Goal: Task Accomplishment & Management: Complete application form

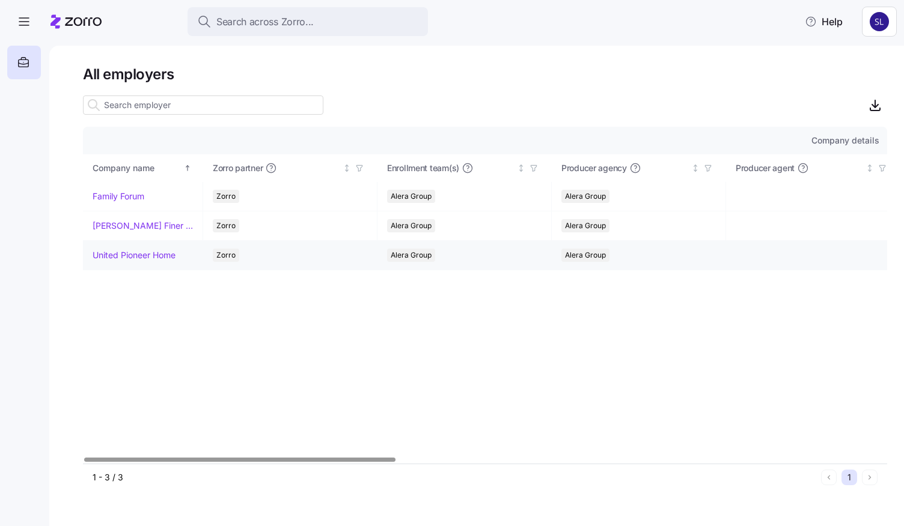
click at [156, 255] on link "United Pioneer Home" at bounding box center [134, 255] width 83 height 12
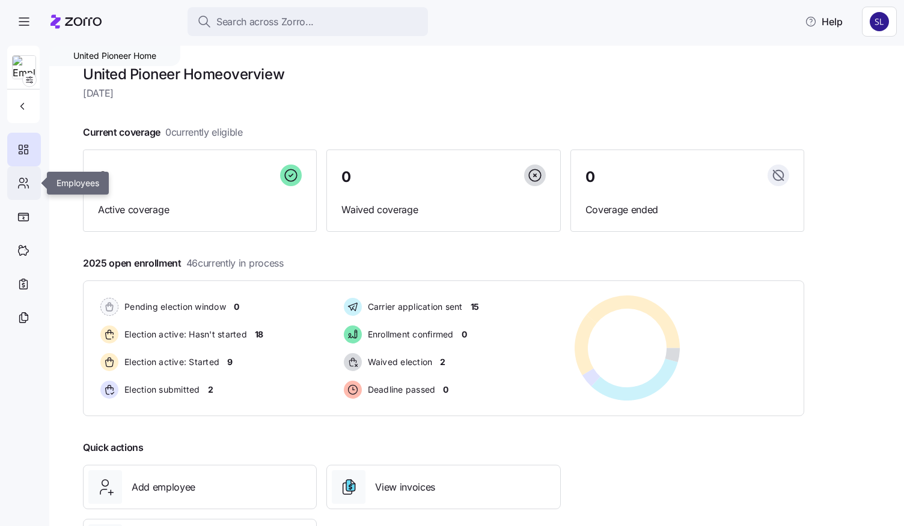
click at [25, 183] on icon at bounding box center [23, 183] width 13 height 14
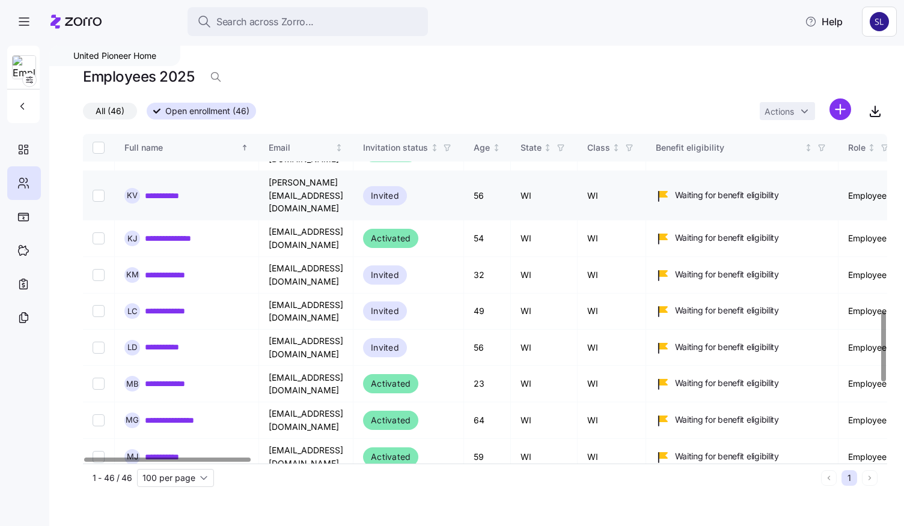
scroll to position [841, 0]
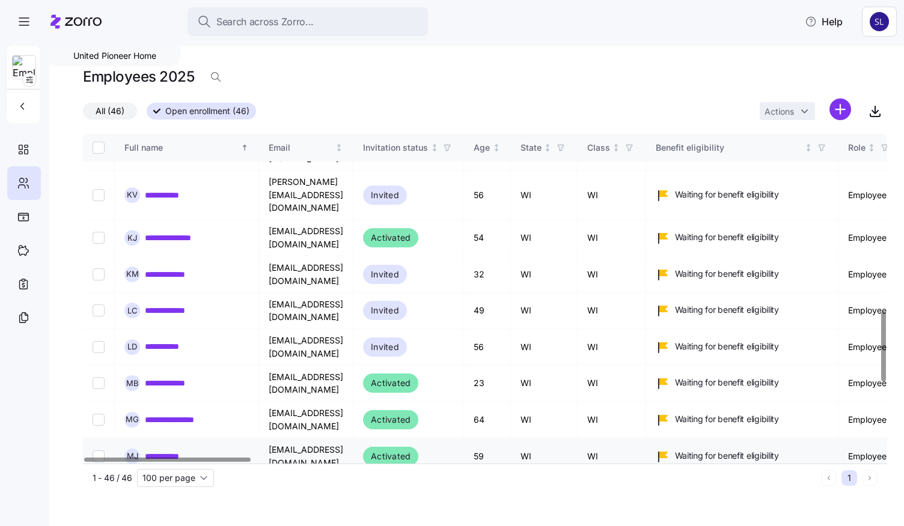
click at [165, 451] on link "**********" at bounding box center [171, 457] width 52 height 12
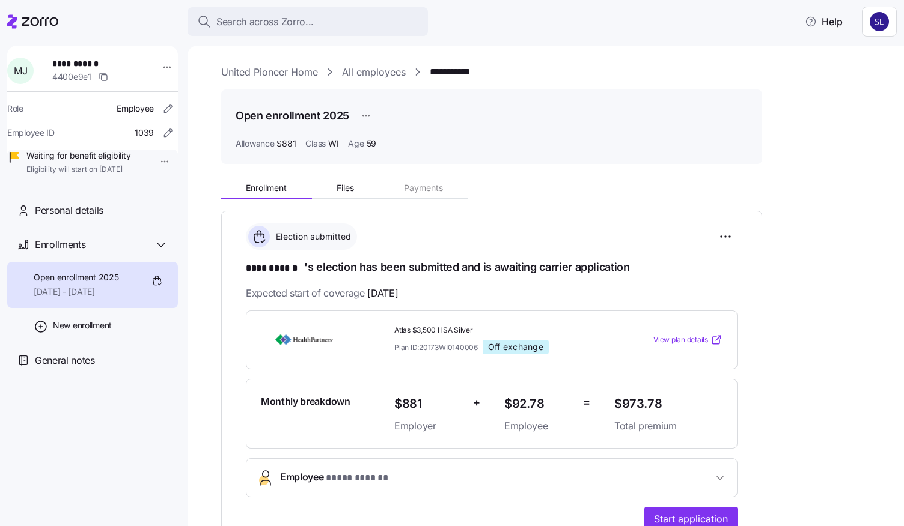
scroll to position [60, 0]
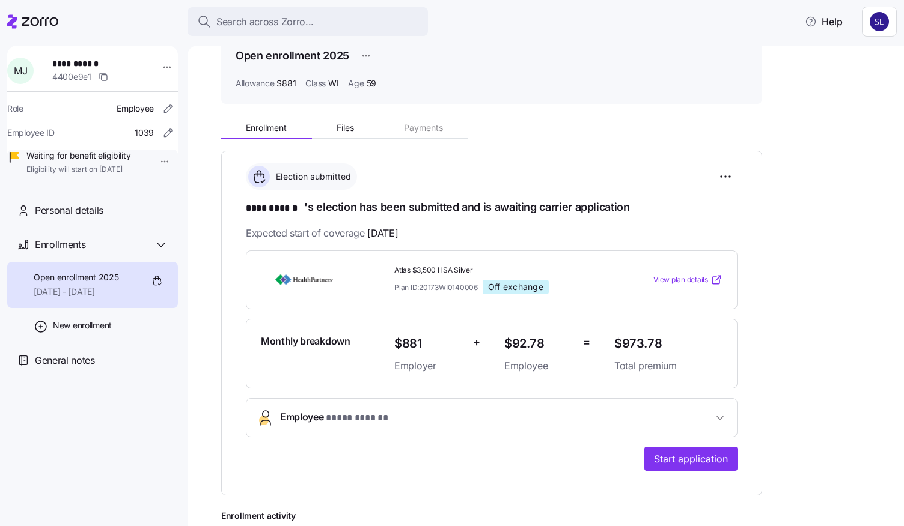
click at [697, 416] on span "Employee * **** ****** *" at bounding box center [496, 418] width 433 height 16
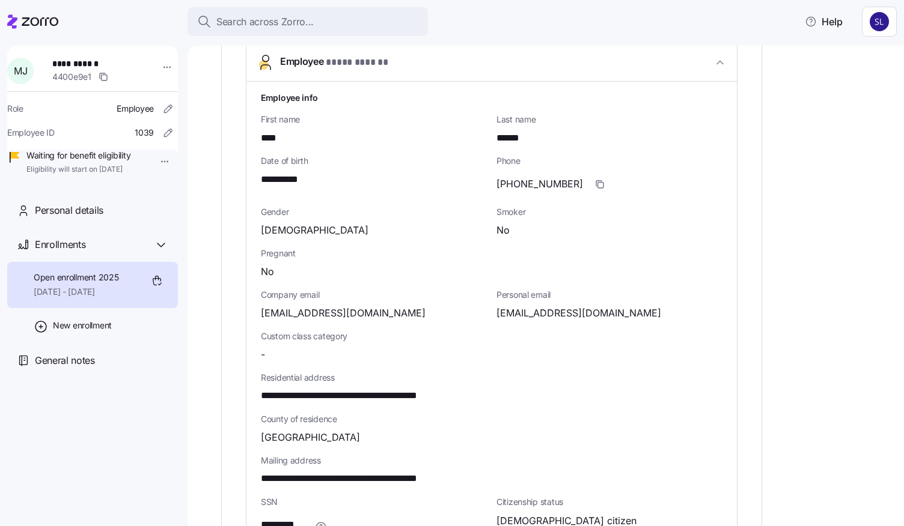
scroll to position [421, 0]
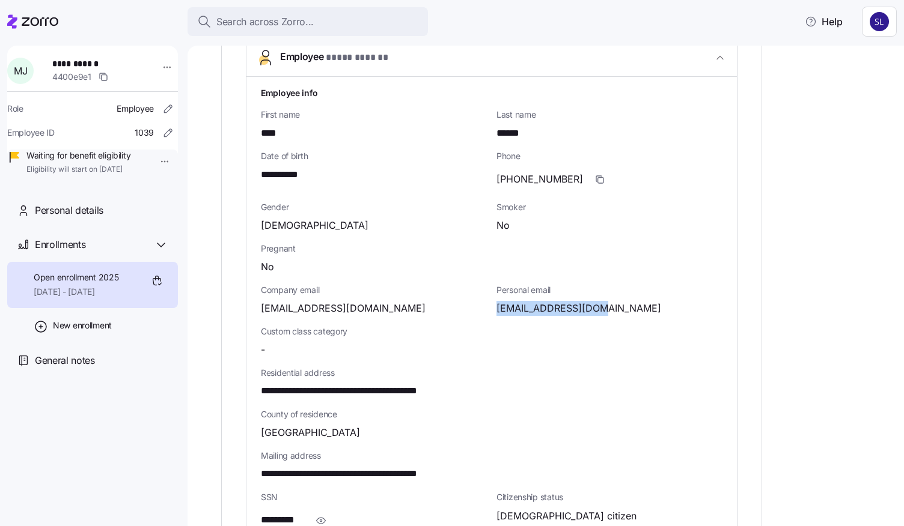
drag, startPoint x: 579, startPoint y: 312, endPoint x: 521, endPoint y: 310, distance: 58.3
click at [496, 316] on div "Personal email [EMAIL_ADDRESS][DOMAIN_NAME]" at bounding box center [610, 299] width 236 height 41
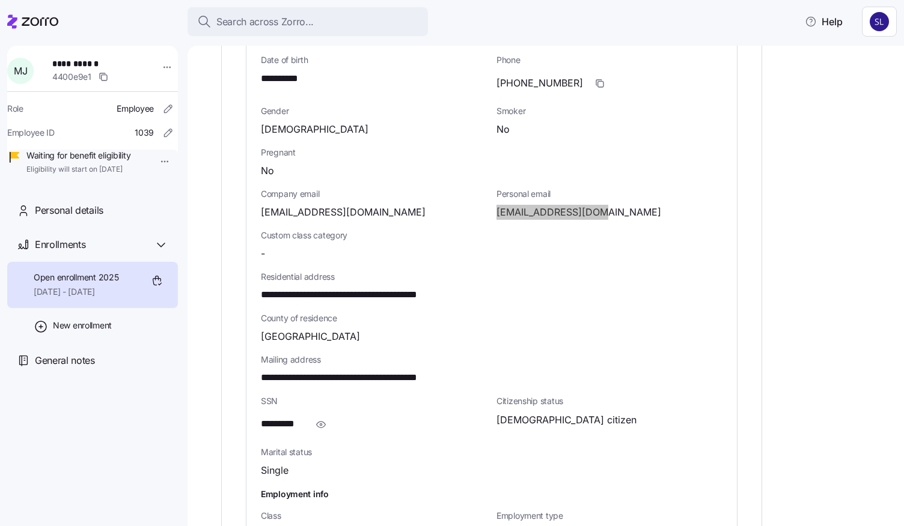
scroll to position [661, 0]
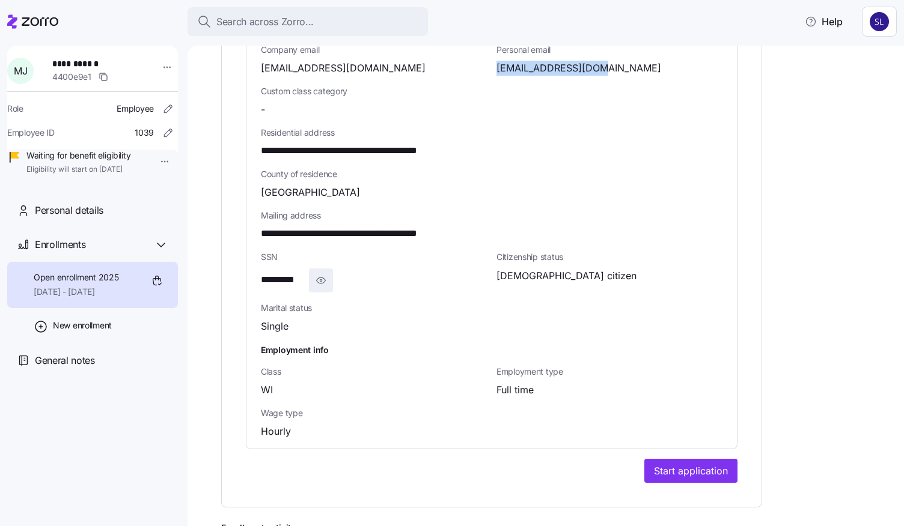
click at [319, 278] on icon "button" at bounding box center [321, 280] width 12 height 14
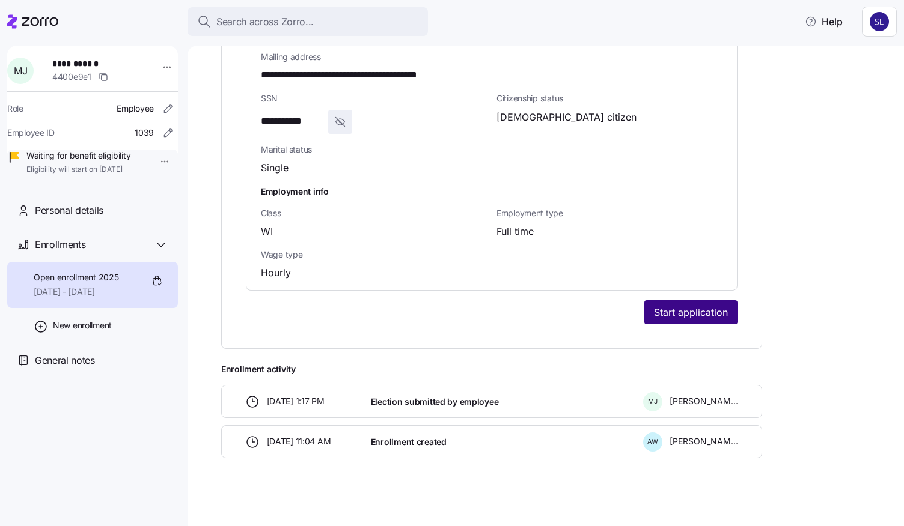
click at [671, 310] on span "Start application" at bounding box center [691, 312] width 74 height 14
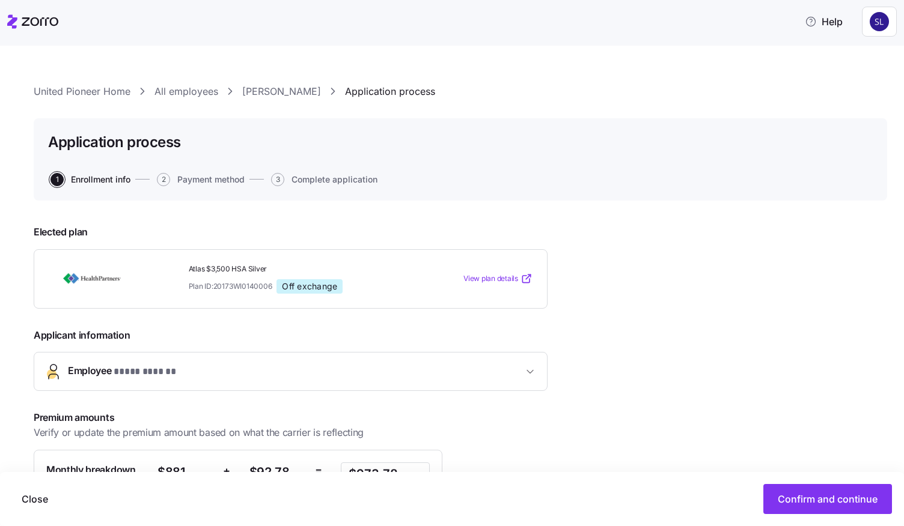
scroll to position [147, 0]
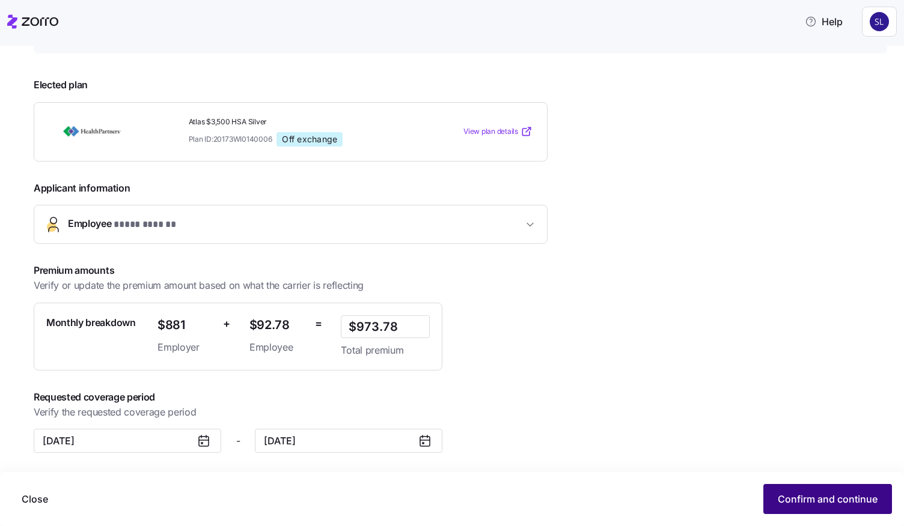
click at [793, 497] on span "Confirm and continue" at bounding box center [828, 499] width 100 height 14
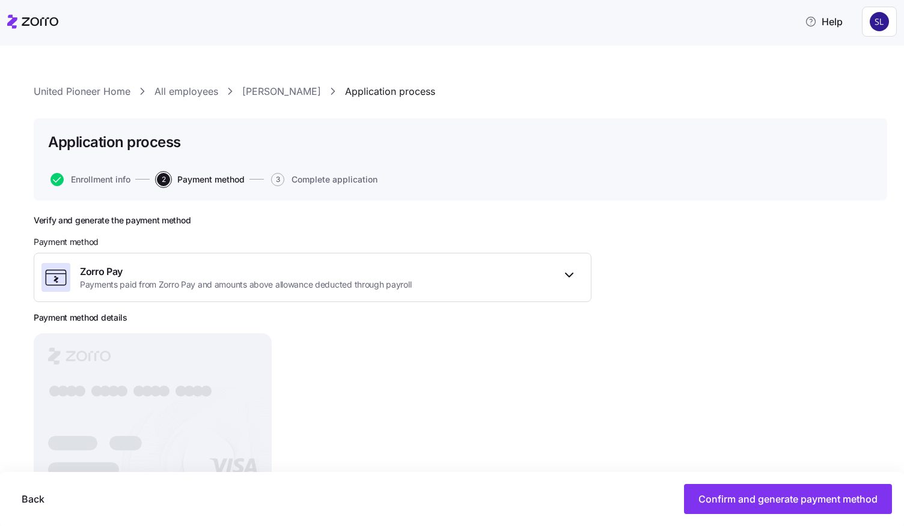
scroll to position [46, 0]
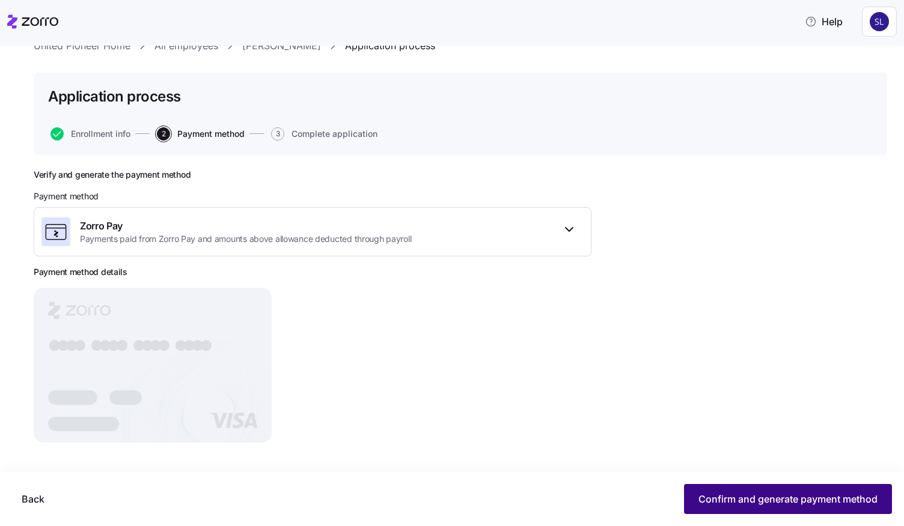
click at [727, 493] on span "Confirm and generate payment method" at bounding box center [787, 499] width 179 height 14
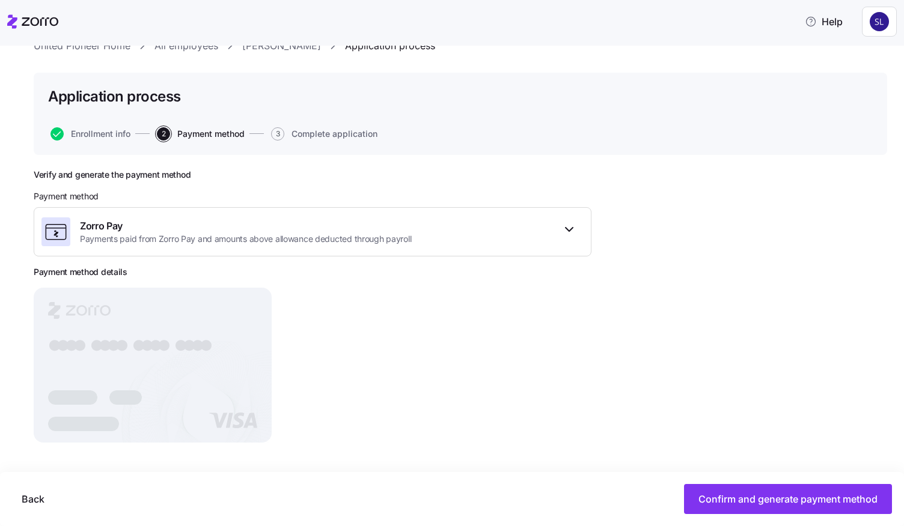
scroll to position [25, 0]
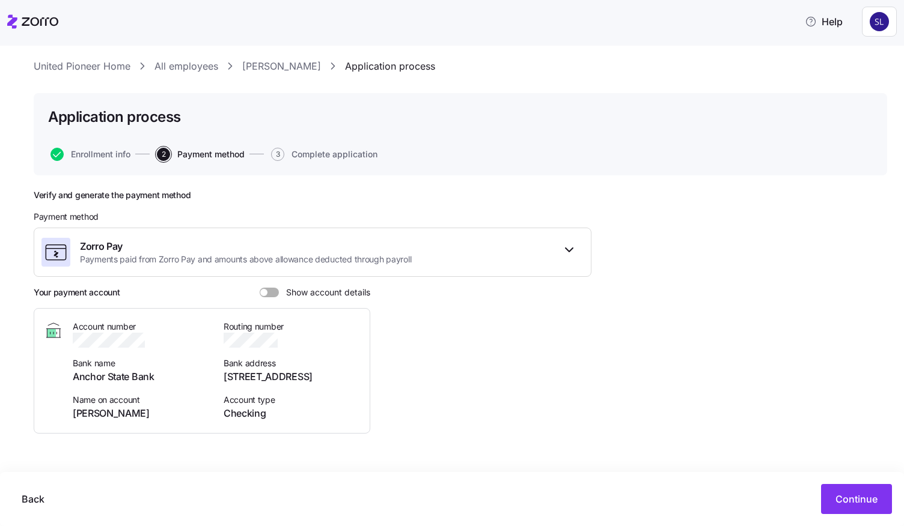
click at [273, 290] on span at bounding box center [273, 293] width 12 height 10
click at [260, 288] on input "Show account details" at bounding box center [260, 288] width 0 height 0
click at [835, 493] on span "Continue" at bounding box center [856, 499] width 42 height 14
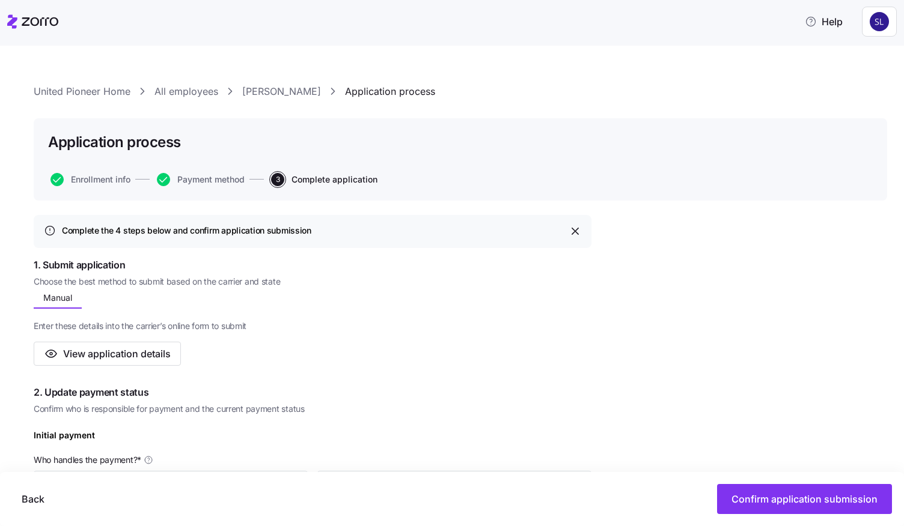
scroll to position [240, 0]
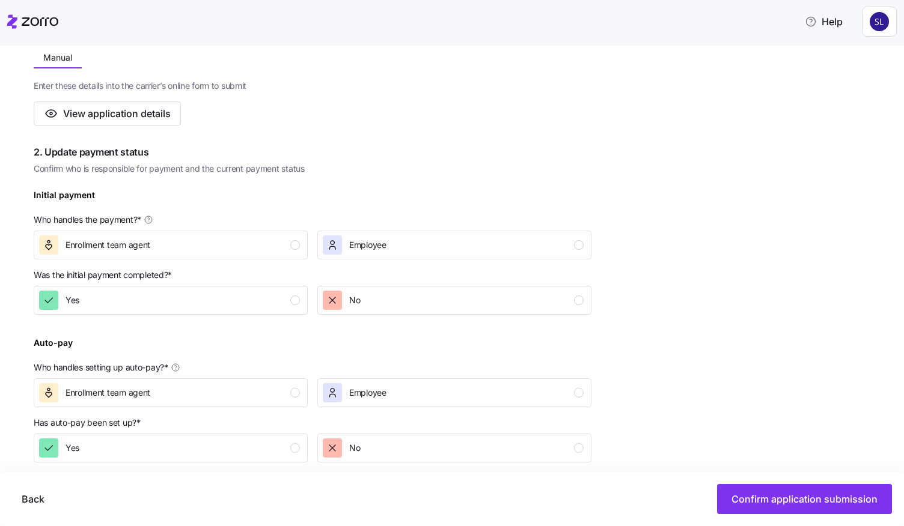
drag, startPoint x: 270, startPoint y: 247, endPoint x: 269, endPoint y: 283, distance: 36.1
click at [270, 247] on div "Enrollment team agent" at bounding box center [169, 245] width 261 height 19
click at [267, 302] on div "Yes" at bounding box center [169, 300] width 261 height 19
click at [254, 390] on div "Enrollment team agent" at bounding box center [169, 392] width 261 height 19
click at [251, 445] on div "Yes" at bounding box center [169, 448] width 261 height 19
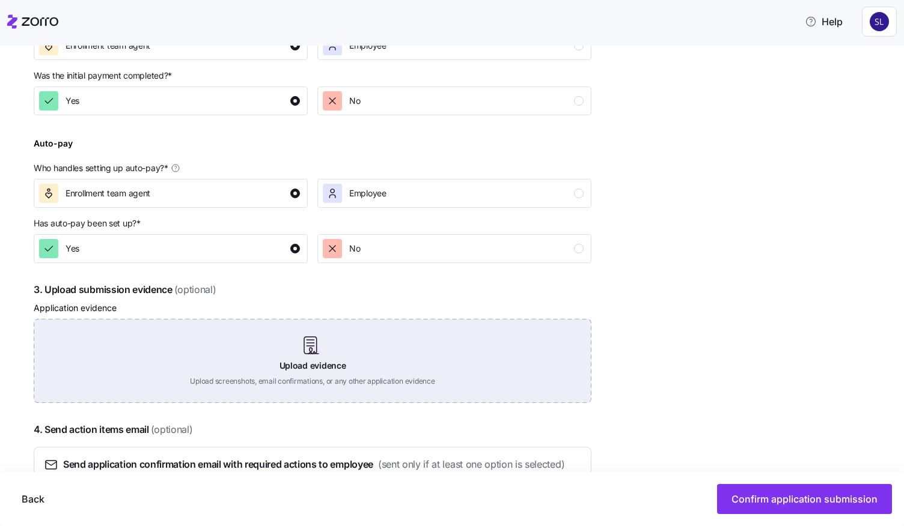
scroll to position [481, 0]
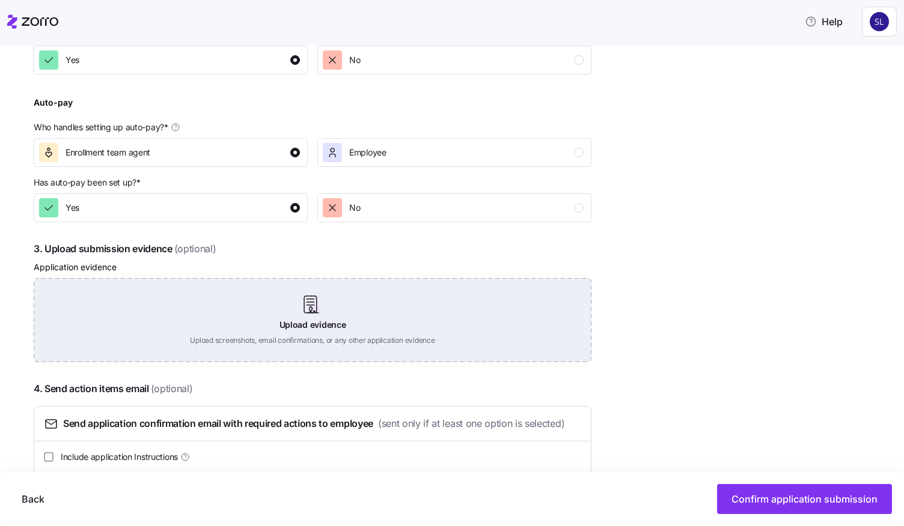
click at [367, 308] on div "Upload evidence Upload screenshots, email confirmations, or any other applicati…" at bounding box center [313, 320] width 558 height 84
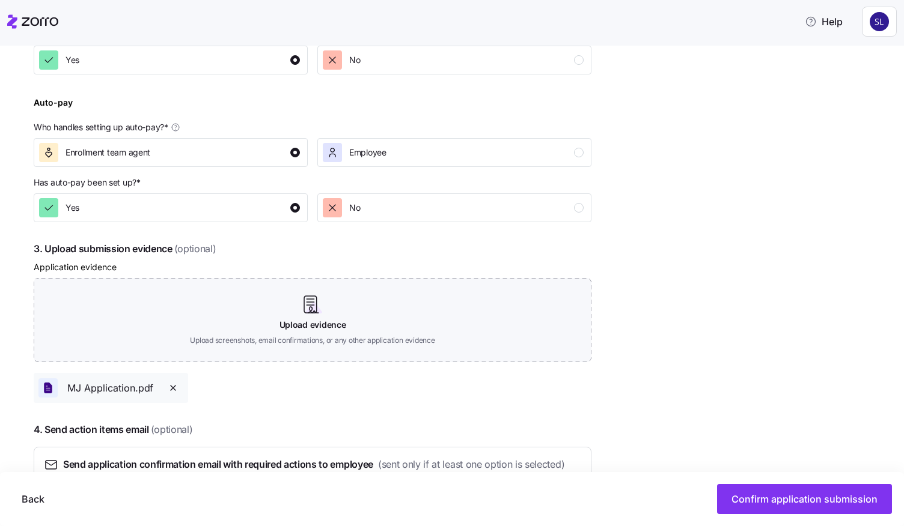
scroll to position [567, 0]
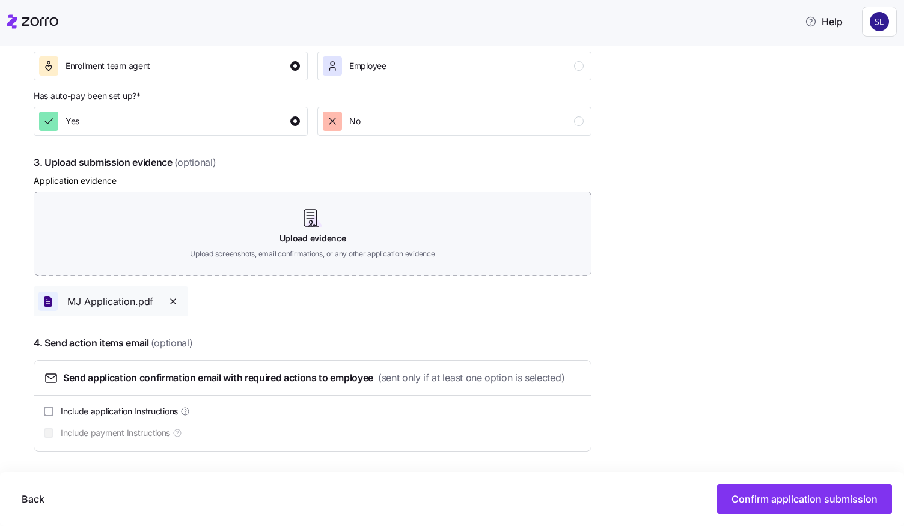
click at [54, 418] on div "Send application confirmation email with required actions to employee (sent onl…" at bounding box center [312, 405] width 537 height 69
click at [53, 413] on input "Include application Instructions" at bounding box center [49, 412] width 10 height 10
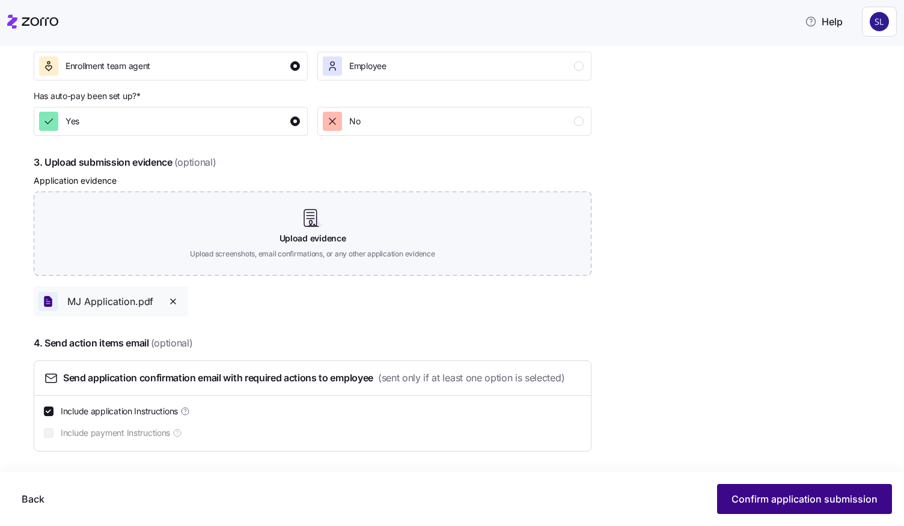
click at [805, 500] on span "Confirm application submission" at bounding box center [804, 499] width 146 height 14
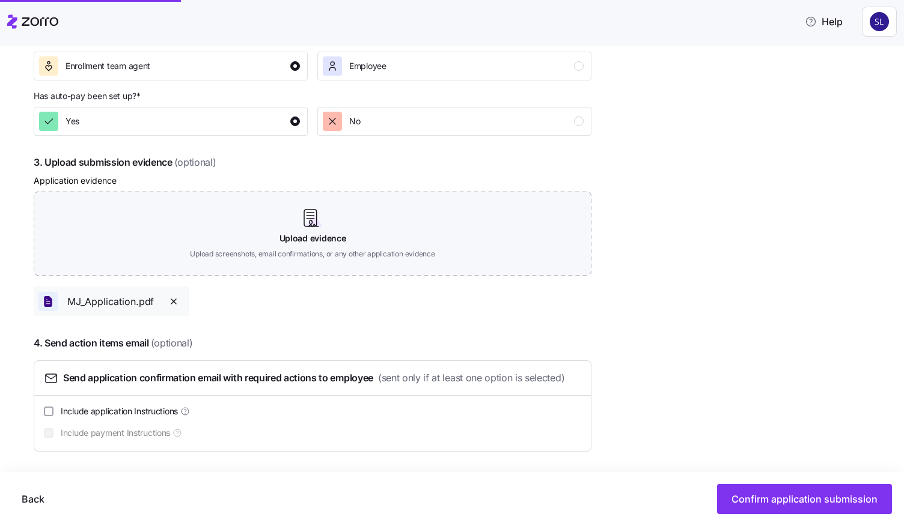
checkbox input "false"
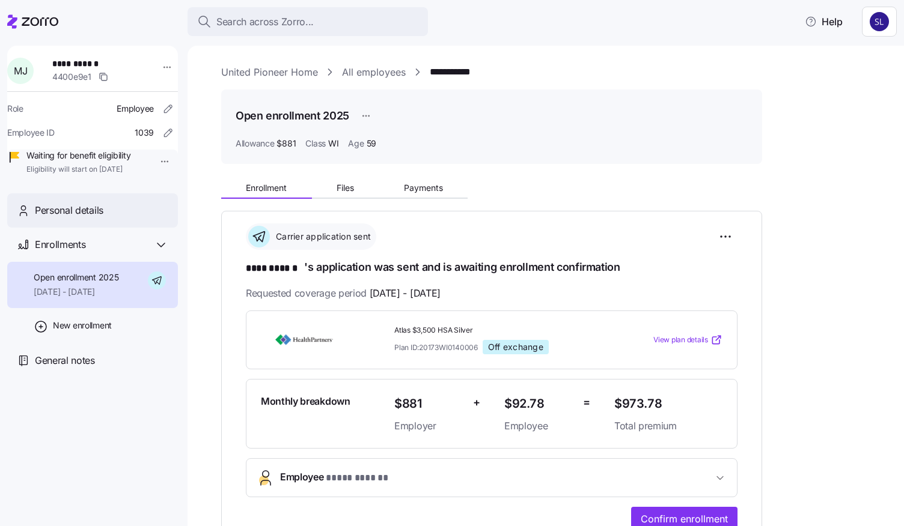
click at [96, 218] on span "Personal details" at bounding box center [69, 210] width 69 height 15
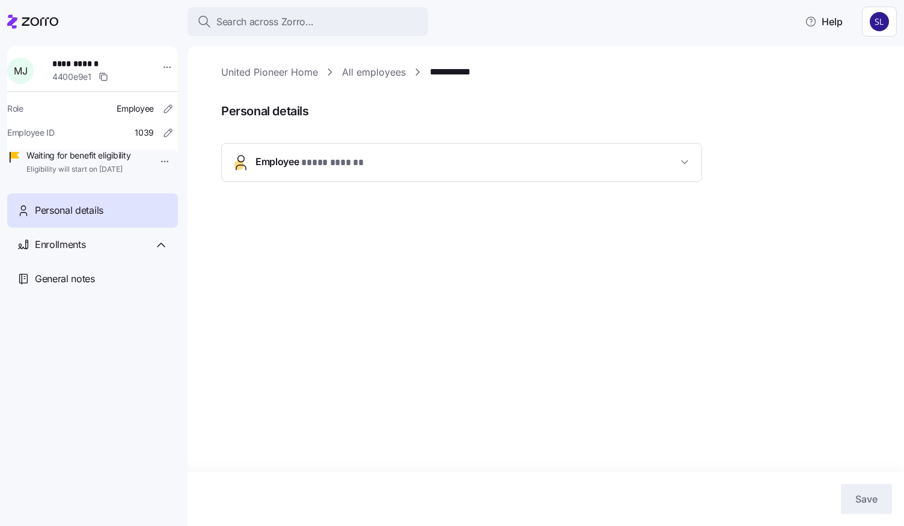
click at [632, 164] on span "Employee * **** ****** *" at bounding box center [466, 162] width 422 height 16
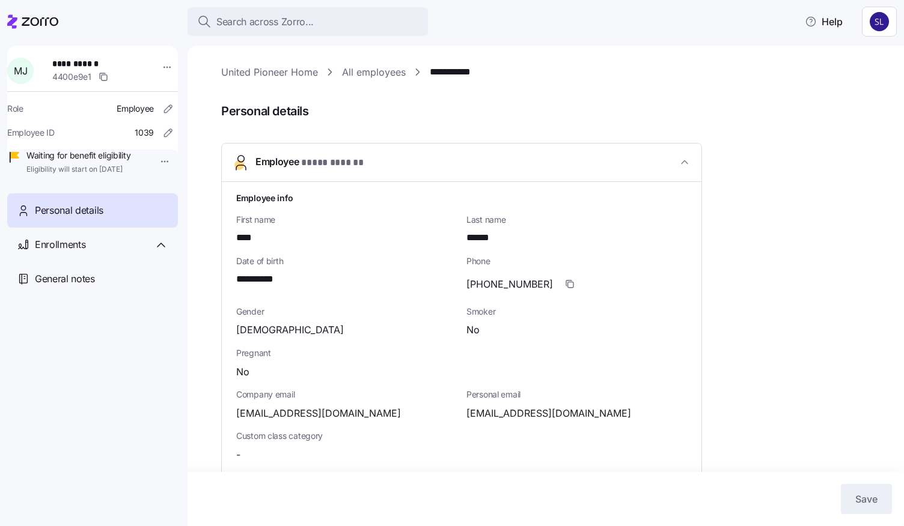
click at [361, 76] on link "All employees" at bounding box center [374, 72] width 64 height 15
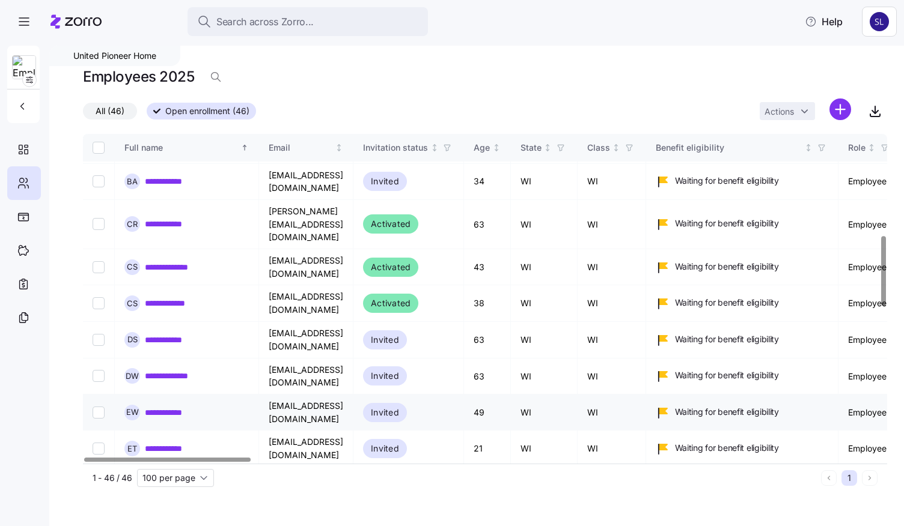
scroll to position [601, 0]
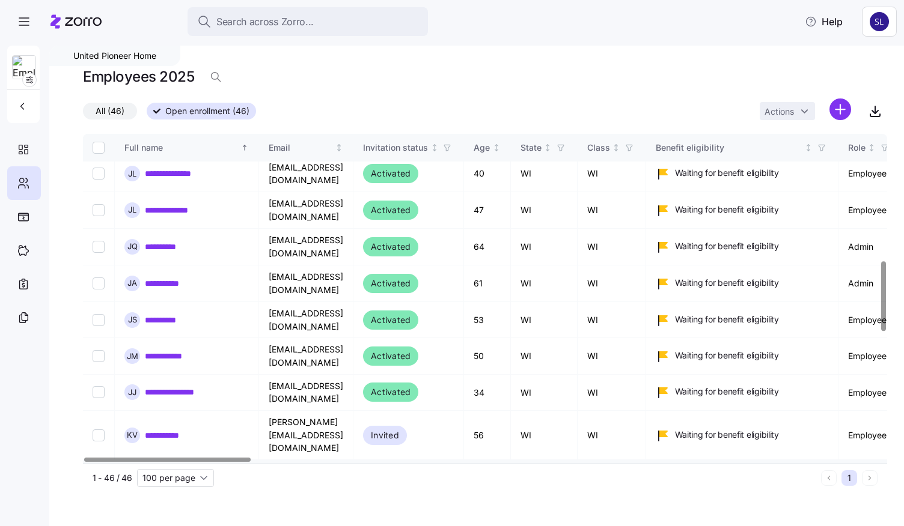
click at [184, 472] on link "**********" at bounding box center [176, 478] width 62 height 12
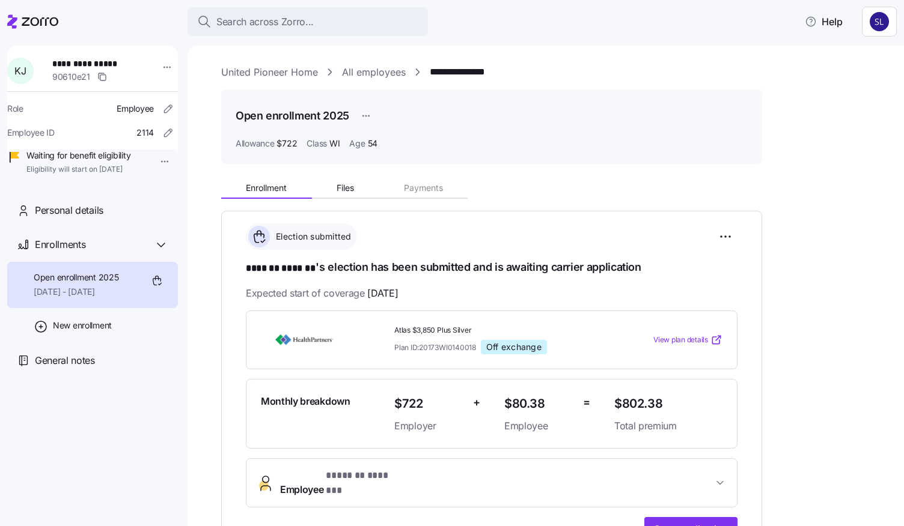
scroll to position [120, 0]
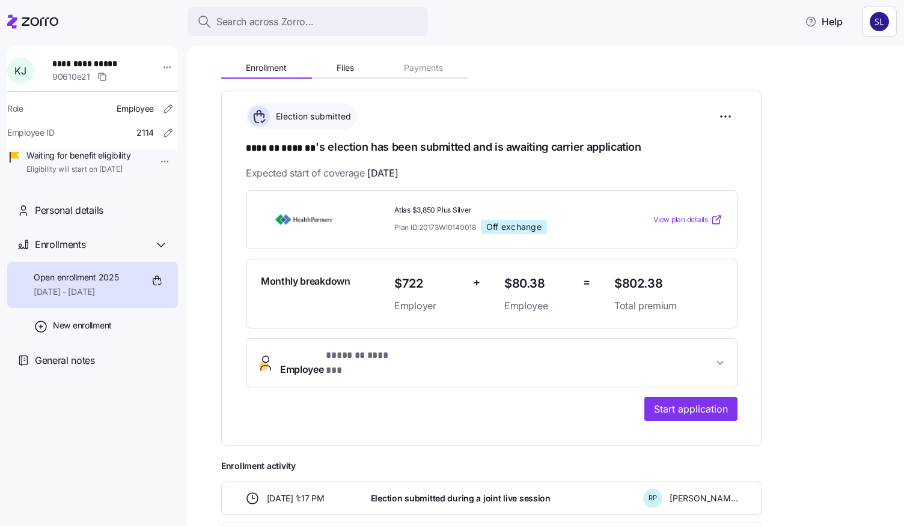
click at [590, 350] on span "Employee * ******* ******* *" at bounding box center [496, 363] width 433 height 29
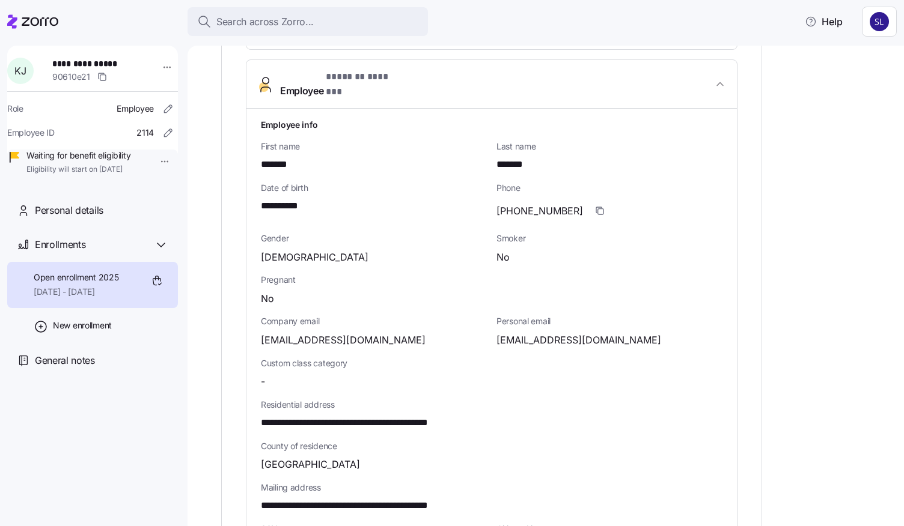
scroll to position [459, 0]
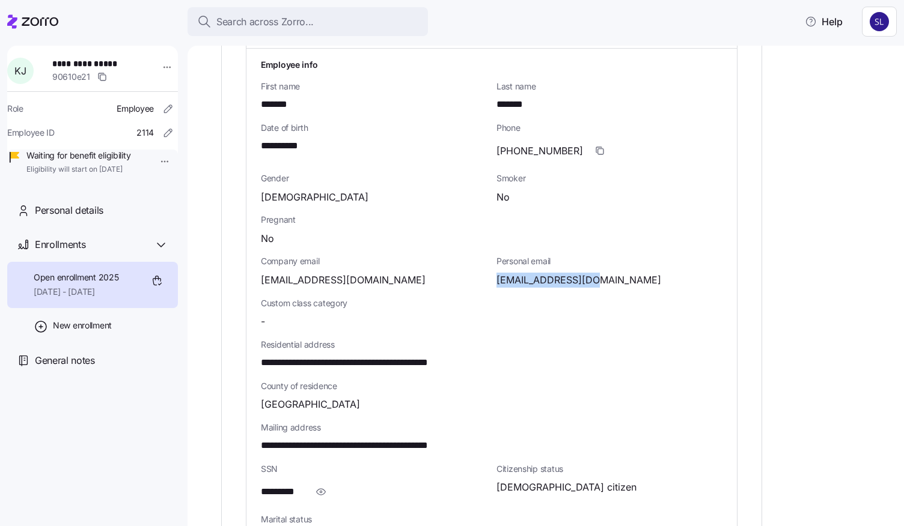
drag, startPoint x: 584, startPoint y: 269, endPoint x: 496, endPoint y: 269, distance: 87.7
click at [496, 269] on div "Personal email [EMAIL_ADDRESS][DOMAIN_NAME]" at bounding box center [610, 271] width 236 height 41
copy span "[EMAIL_ADDRESS][DOMAIN_NAME]"
drag, startPoint x: 310, startPoint y: 474, endPoint x: 320, endPoint y: 476, distance: 9.8
click at [311, 481] on span "button" at bounding box center [320, 492] width 23 height 23
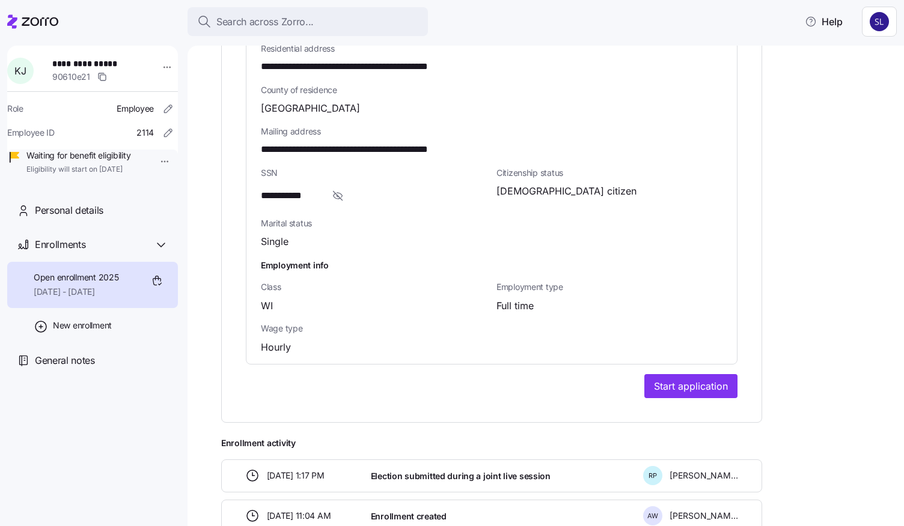
scroll to position [820, 0]
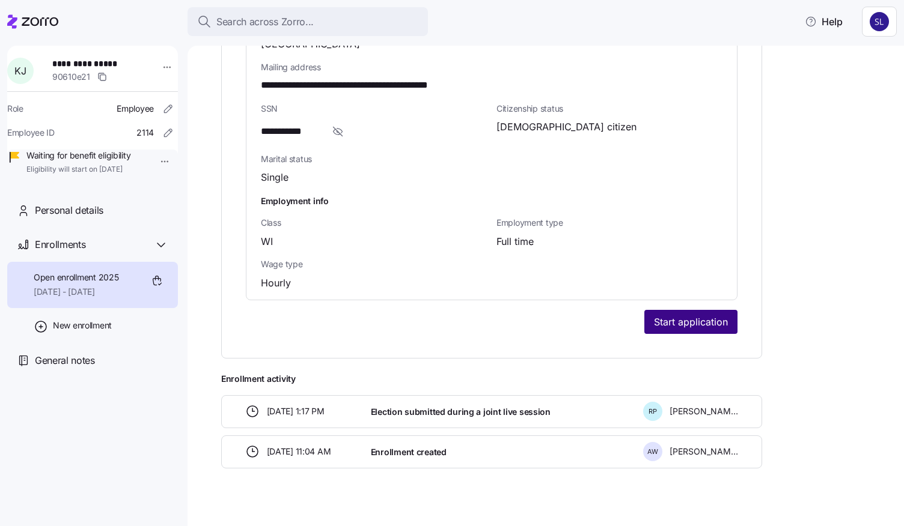
click at [668, 316] on button "Start application" at bounding box center [690, 322] width 93 height 24
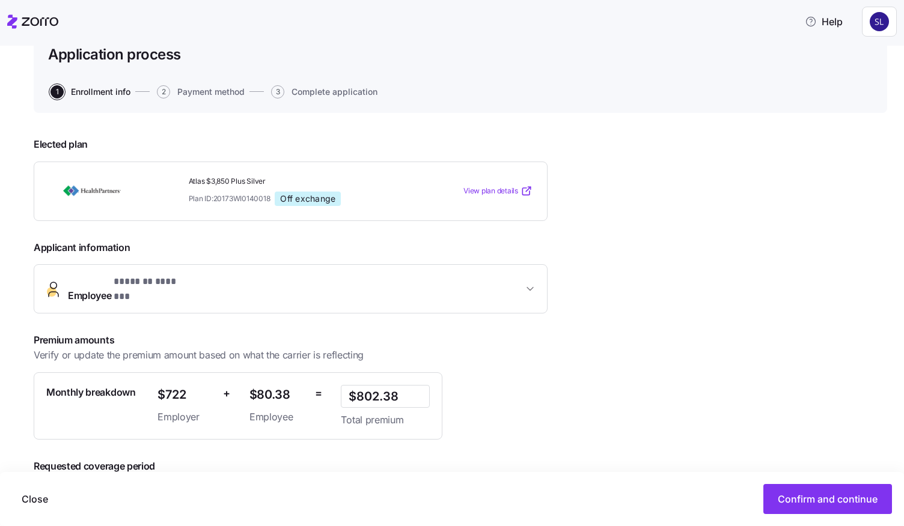
scroll to position [147, 0]
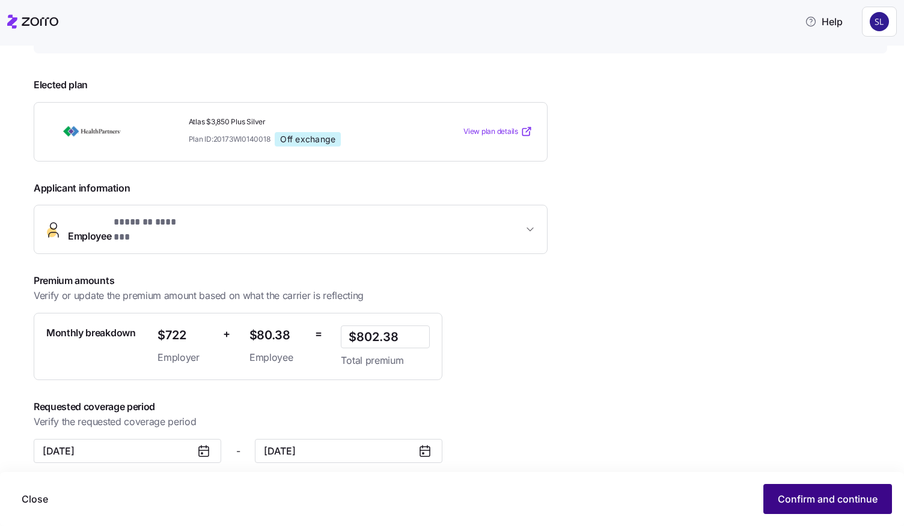
click at [832, 498] on span "Confirm and continue" at bounding box center [828, 499] width 100 height 14
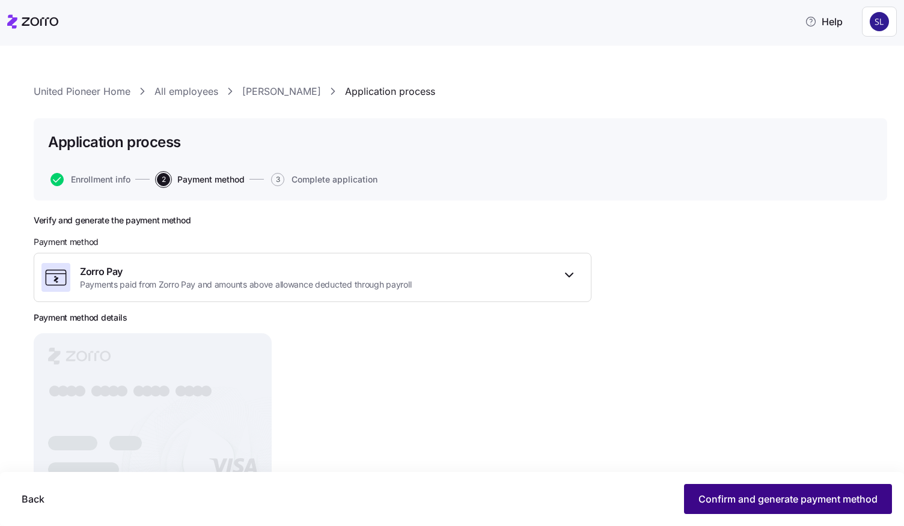
click at [760, 497] on span "Confirm and generate payment method" at bounding box center [787, 499] width 179 height 14
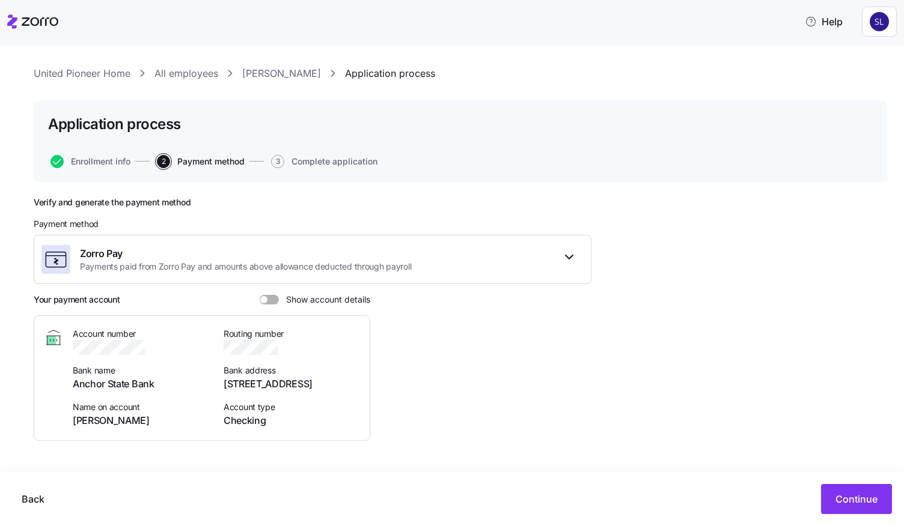
scroll to position [25, 0]
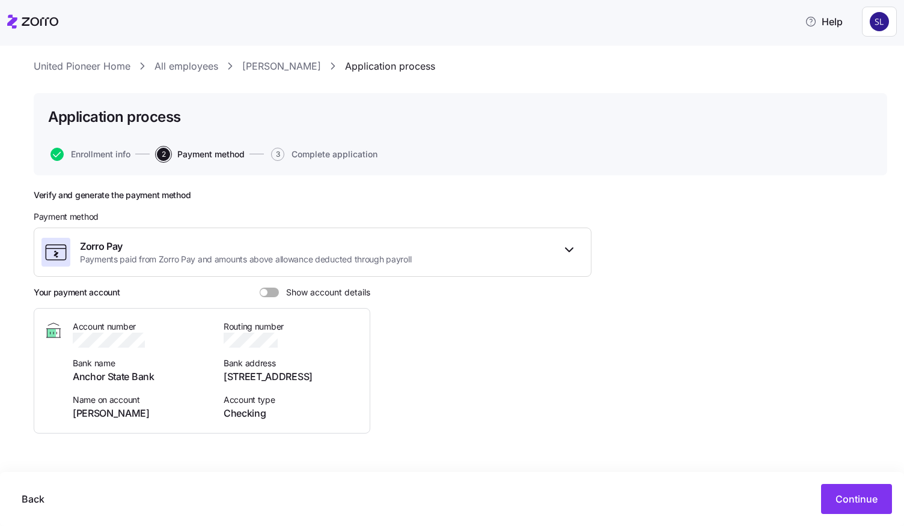
click at [269, 292] on span at bounding box center [273, 293] width 12 height 10
click at [260, 288] on input "Show account details" at bounding box center [260, 288] width 0 height 0
click at [844, 498] on span "Continue" at bounding box center [856, 499] width 42 height 14
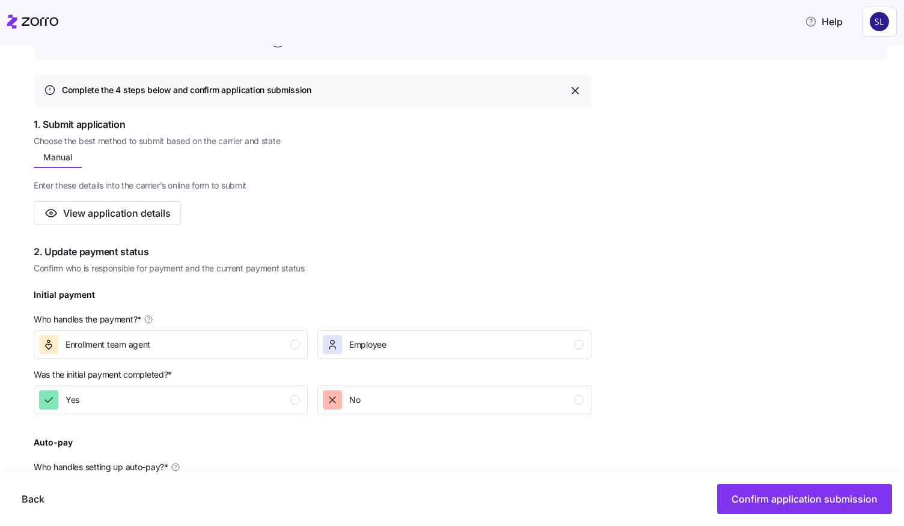
scroll to position [300, 0]
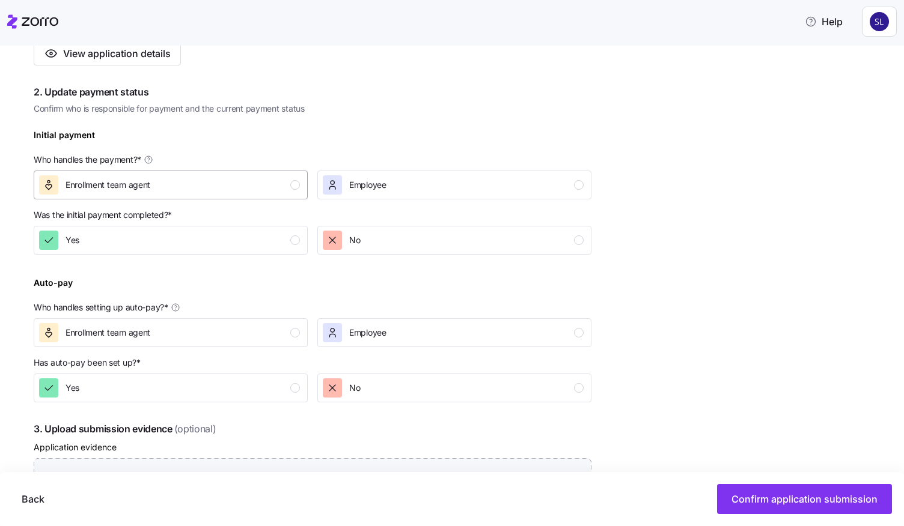
click at [259, 187] on div "Enrollment team agent" at bounding box center [169, 184] width 261 height 19
click at [256, 236] on div "Yes" at bounding box center [169, 240] width 261 height 19
click at [239, 335] on div "Enrollment team agent" at bounding box center [169, 332] width 261 height 19
click at [245, 385] on div "Yes" at bounding box center [169, 388] width 261 height 19
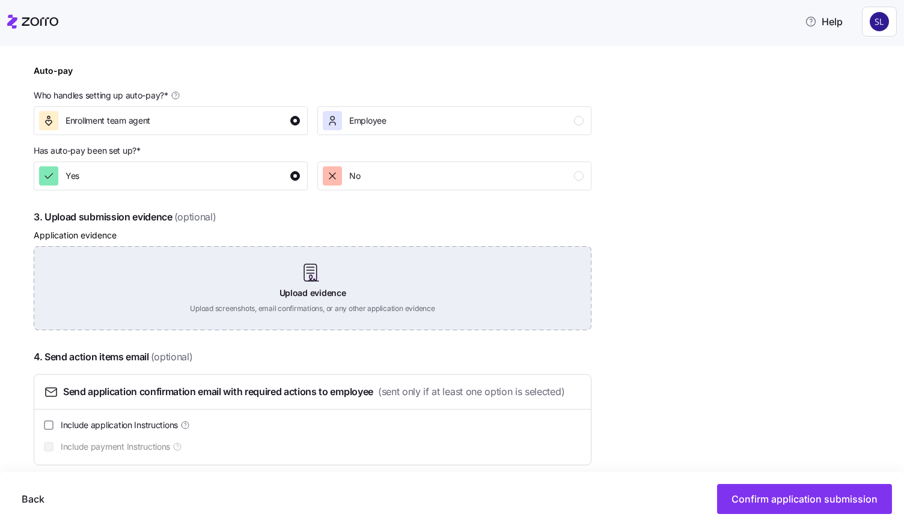
scroll to position [526, 0]
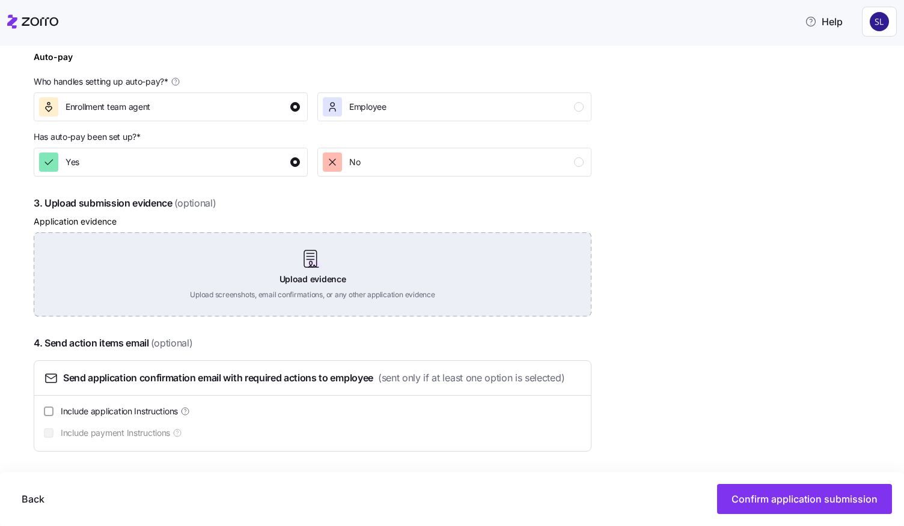
click at [347, 249] on div "Upload evidence Upload screenshots, email confirmations, or any other applicati…" at bounding box center [313, 275] width 558 height 84
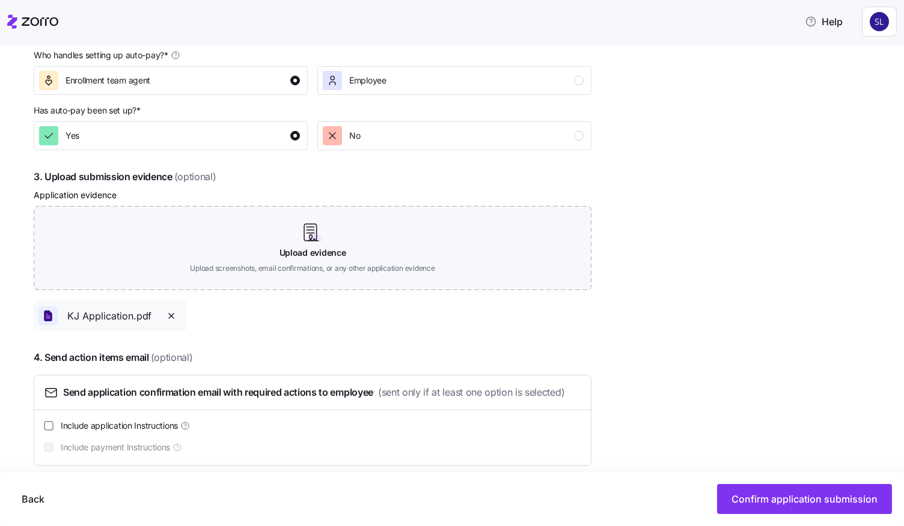
scroll to position [567, 0]
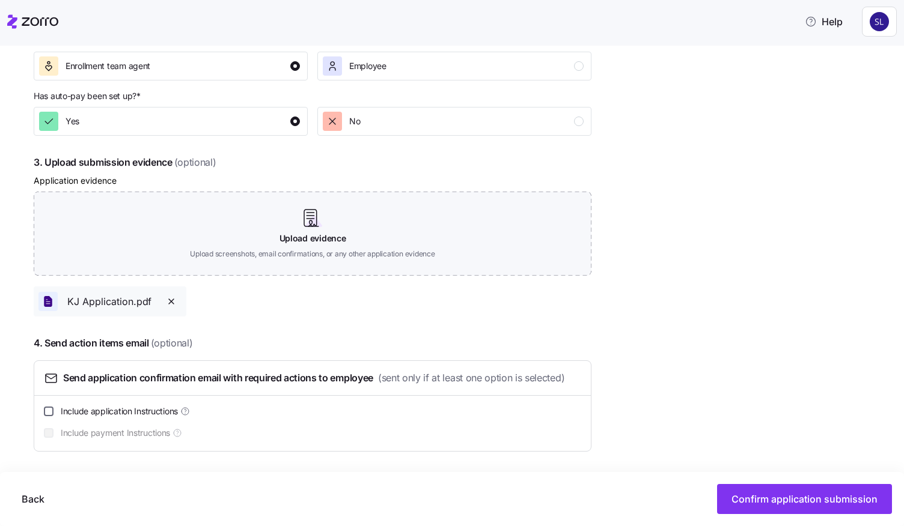
click at [50, 410] on input "Include application Instructions" at bounding box center [49, 412] width 10 height 10
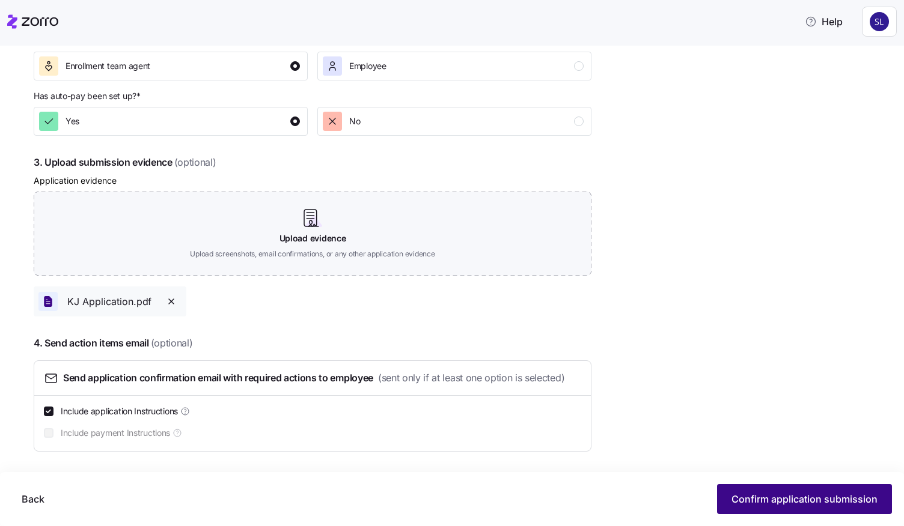
click at [766, 508] on button "Confirm application submission" at bounding box center [804, 499] width 175 height 30
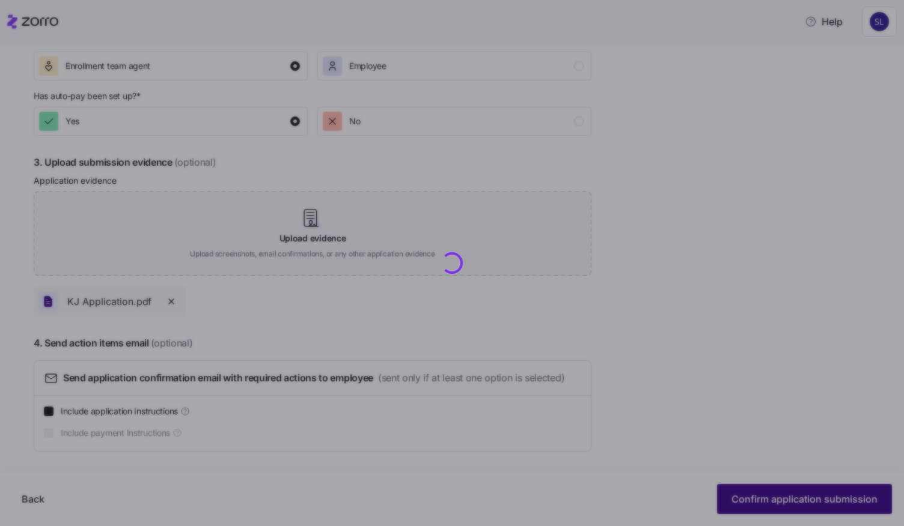
checkbox input "false"
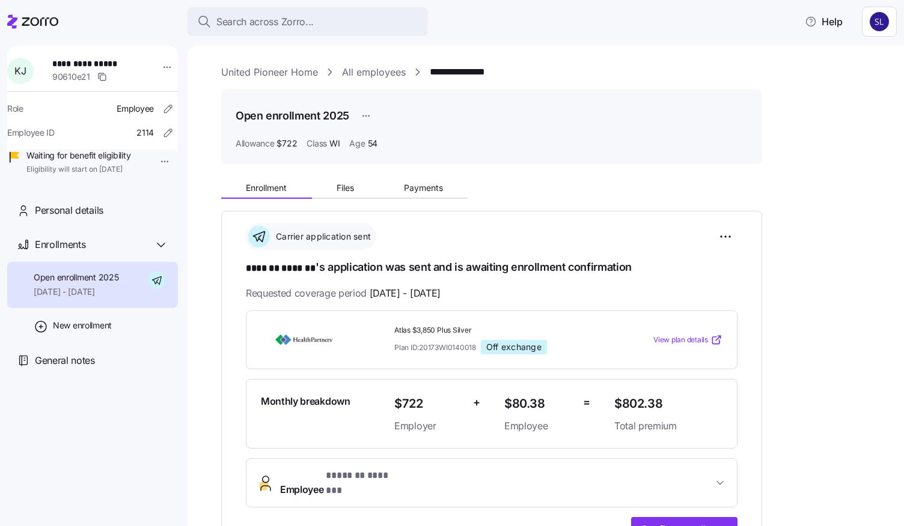
scroll to position [240, 0]
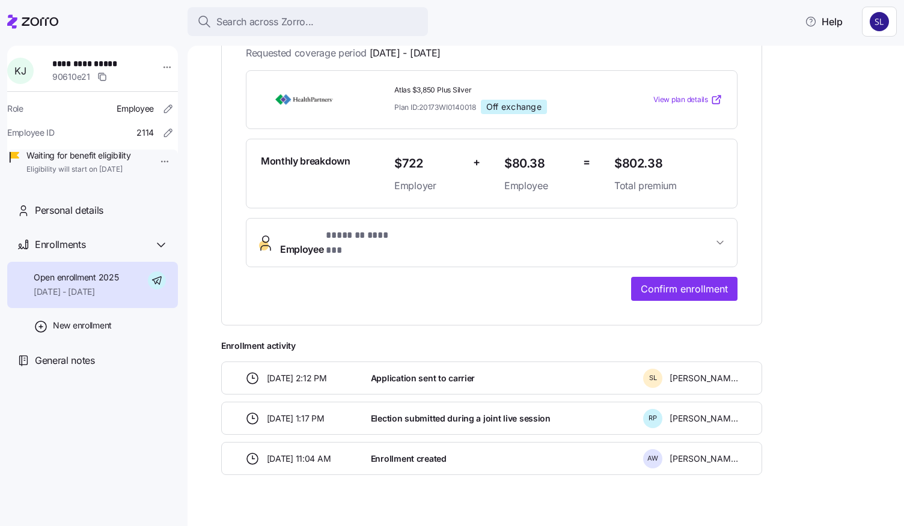
drag, startPoint x: 457, startPoint y: 501, endPoint x: 440, endPoint y: 522, distance: 27.3
click at [457, 501] on div "**********" at bounding box center [554, 179] width 666 height 709
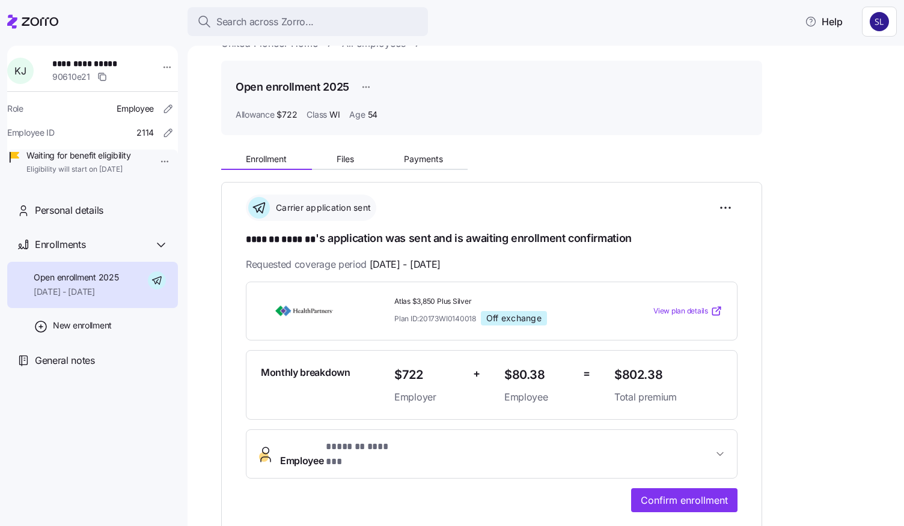
scroll to position [0, 0]
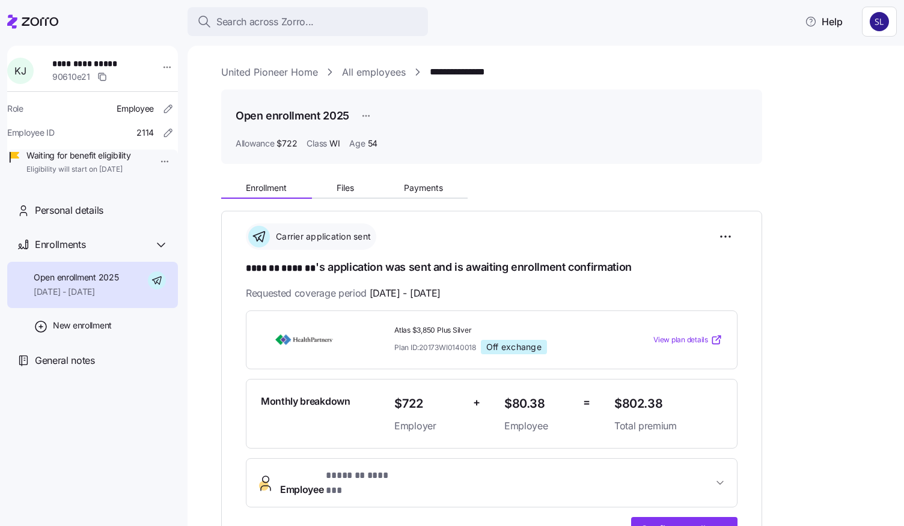
click at [373, 76] on link "All employees" at bounding box center [374, 72] width 64 height 15
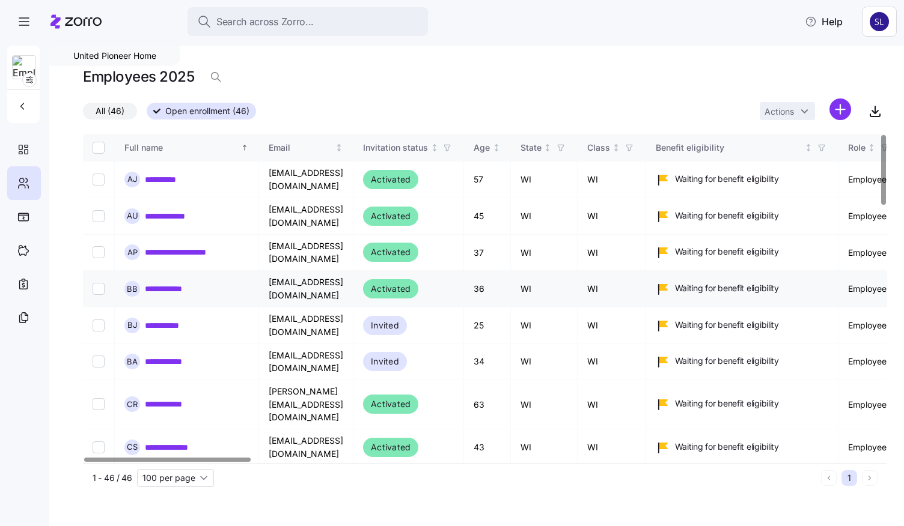
click at [169, 283] on link "**********" at bounding box center [171, 289] width 53 height 12
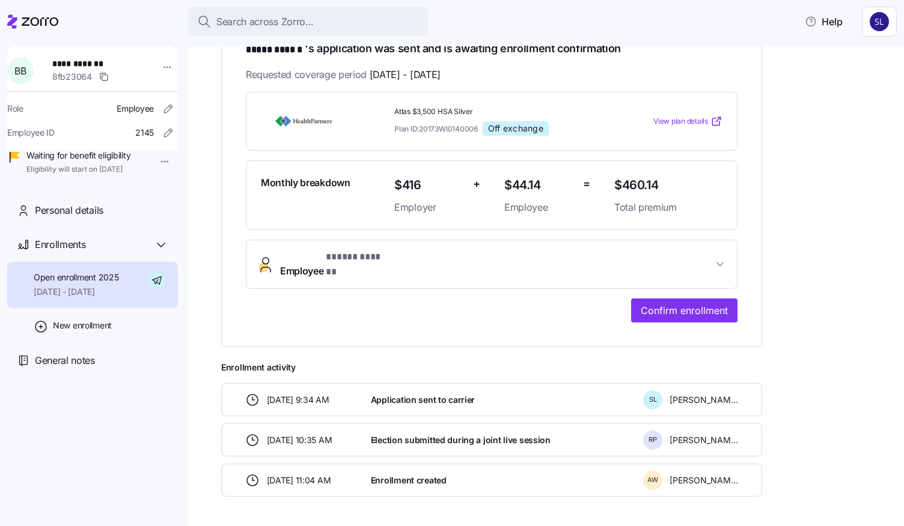
scroll to position [247, 0]
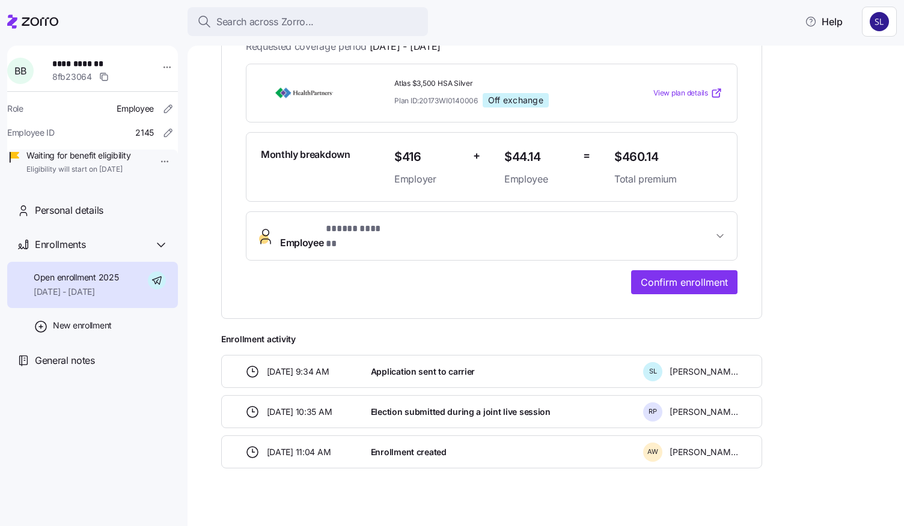
click at [660, 225] on span "Employee * ***** ****** *" at bounding box center [496, 236] width 433 height 29
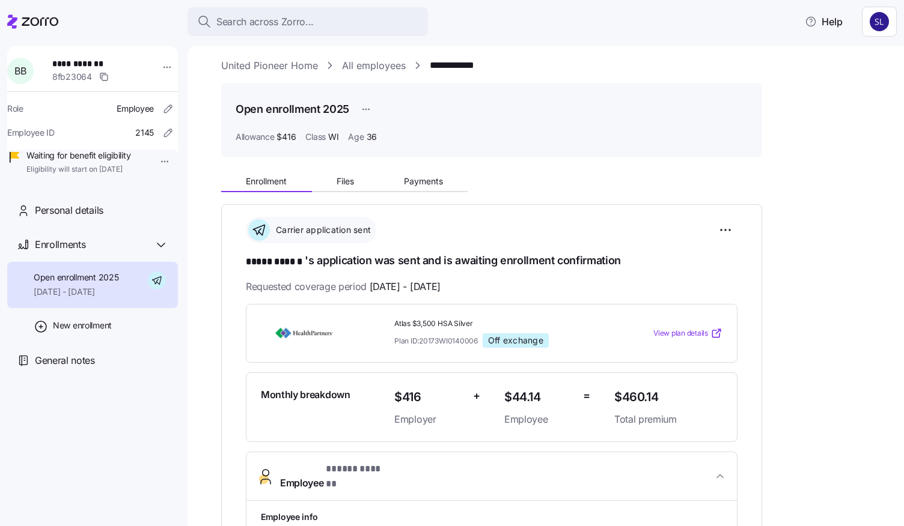
scroll to position [0, 0]
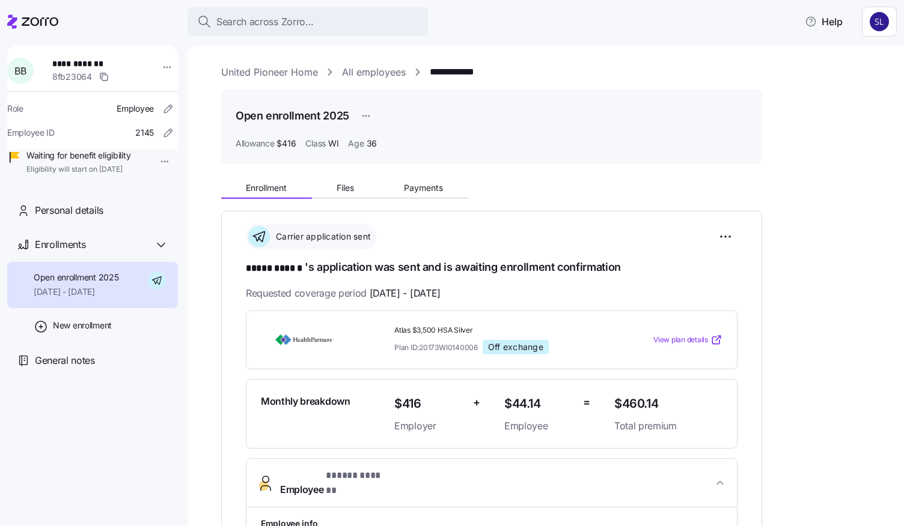
click at [369, 75] on link "All employees" at bounding box center [374, 72] width 64 height 15
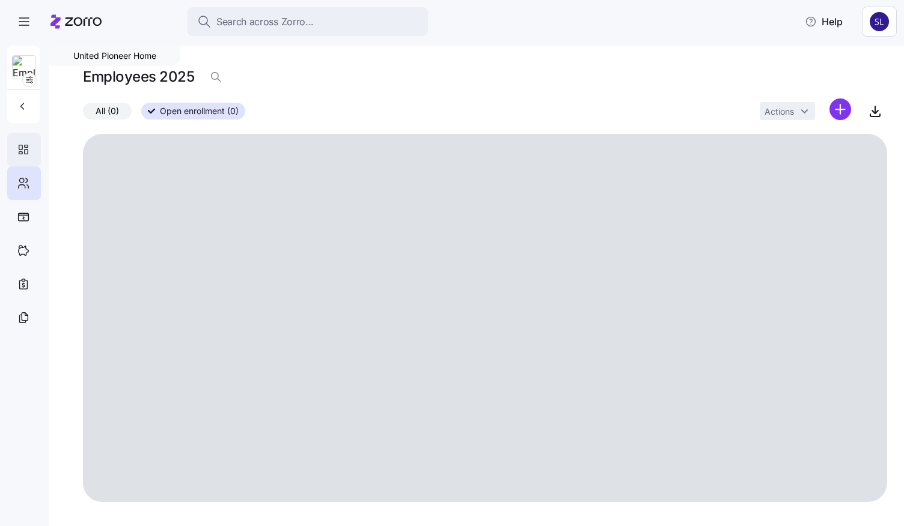
click at [25, 145] on icon at bounding box center [27, 146] width 4 height 2
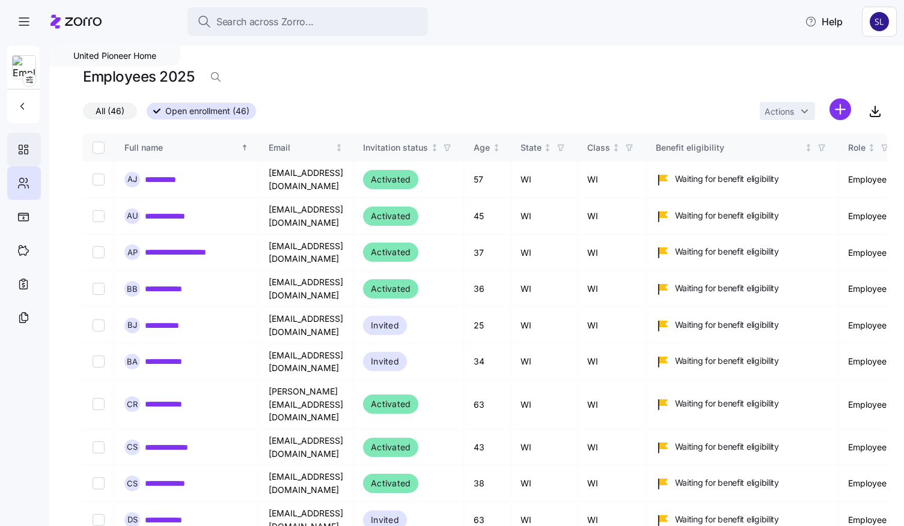
click at [25, 145] on icon at bounding box center [27, 146] width 4 height 2
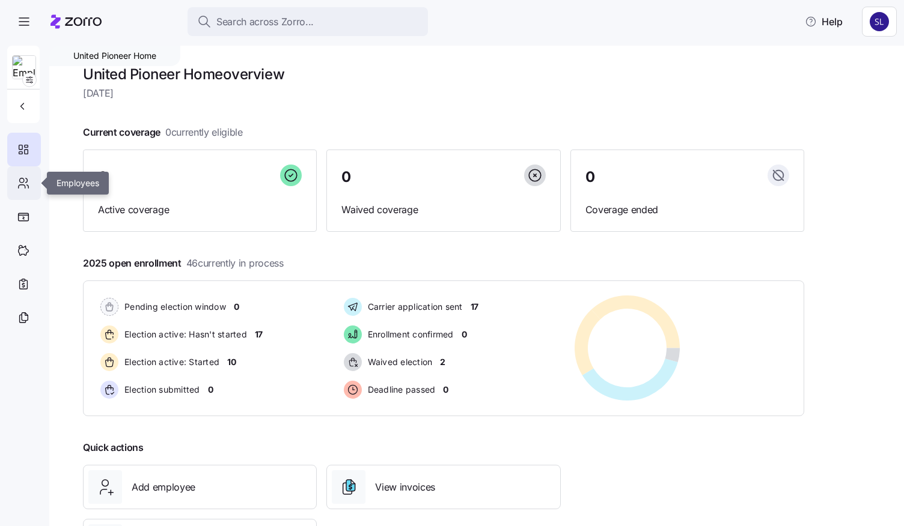
click at [20, 188] on icon at bounding box center [23, 183] width 13 height 14
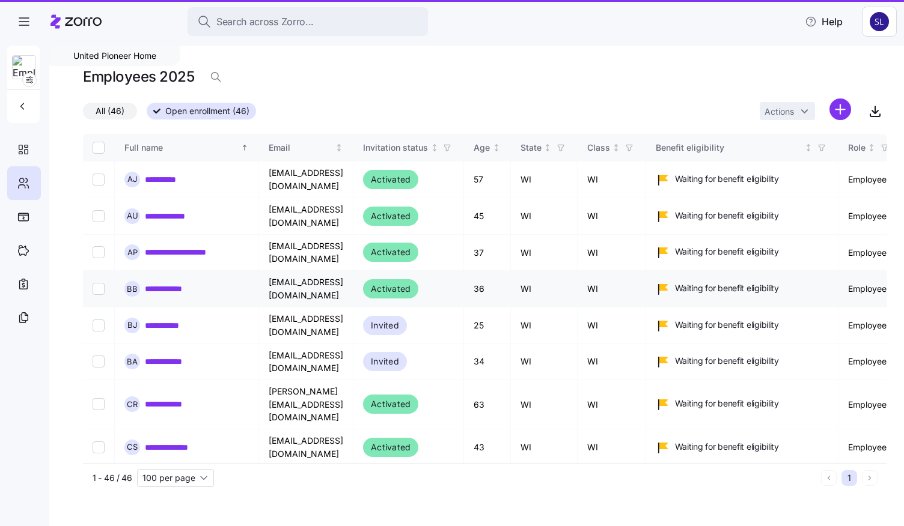
click at [168, 284] on link "**********" at bounding box center [171, 289] width 53 height 12
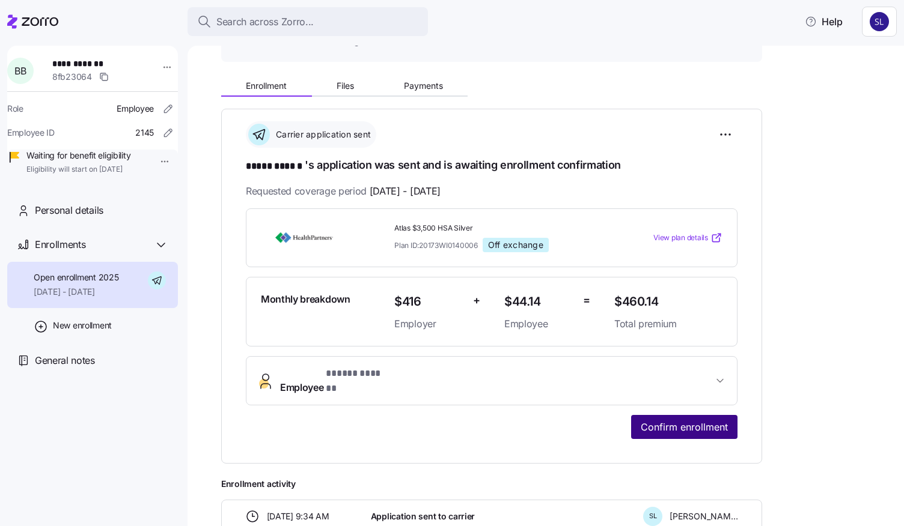
scroll to position [180, 0]
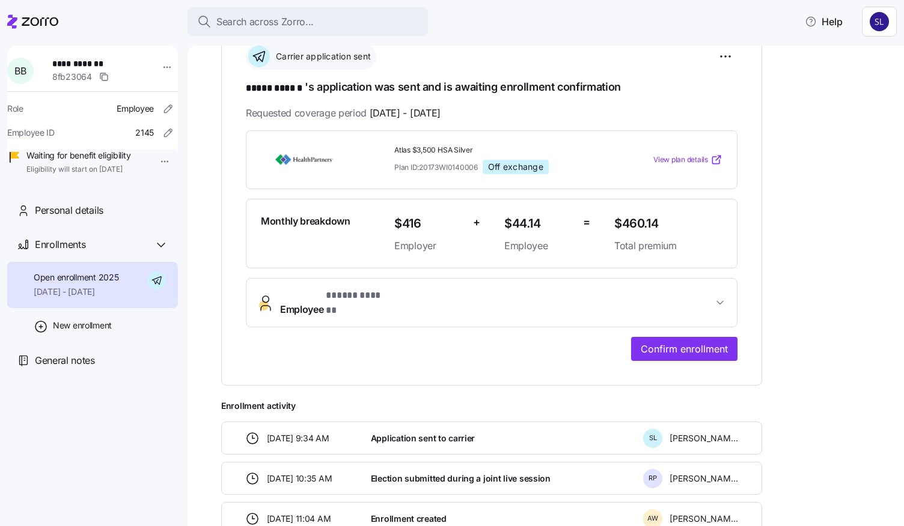
click at [722, 303] on button "Employee * ***** ****** *" at bounding box center [491, 303] width 490 height 48
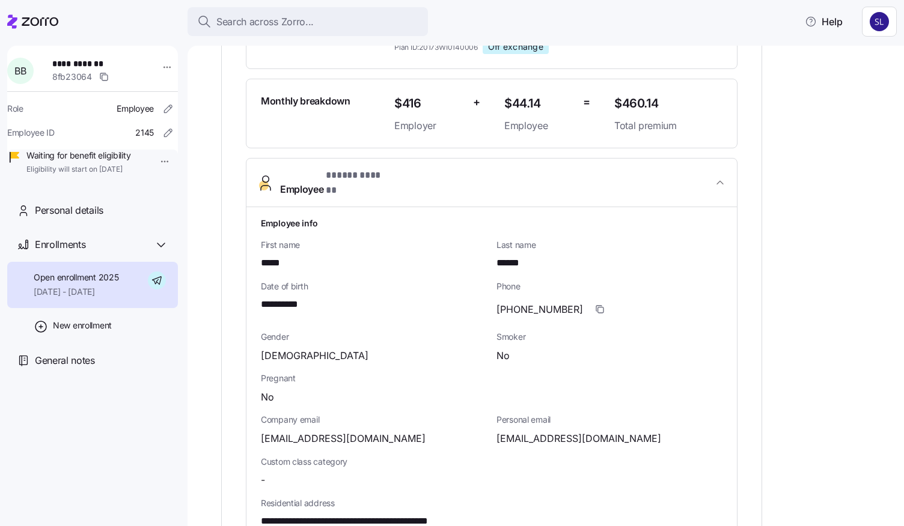
scroll to position [361, 0]
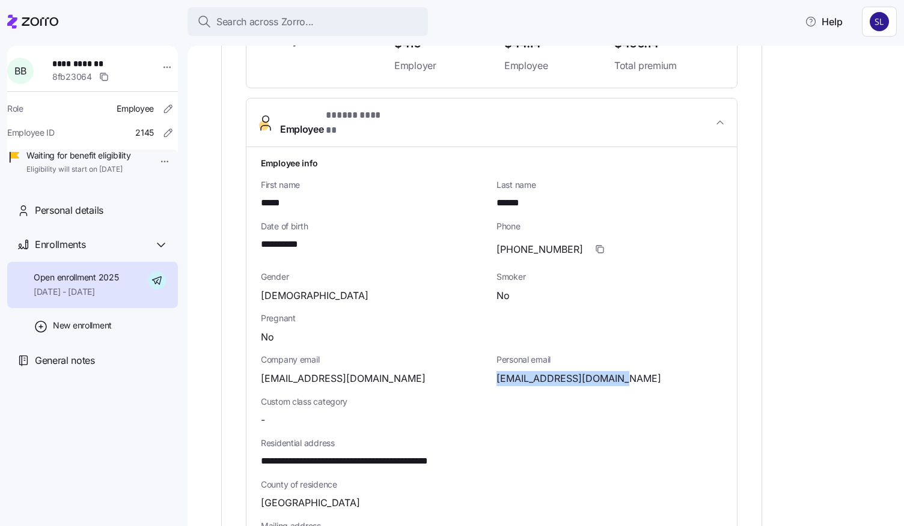
drag, startPoint x: 617, startPoint y: 367, endPoint x: 499, endPoint y: 370, distance: 117.8
click at [499, 371] on span "[EMAIL_ADDRESS][DOMAIN_NAME]" at bounding box center [578, 378] width 165 height 15
copy span "[EMAIL_ADDRESS][DOMAIN_NAME]"
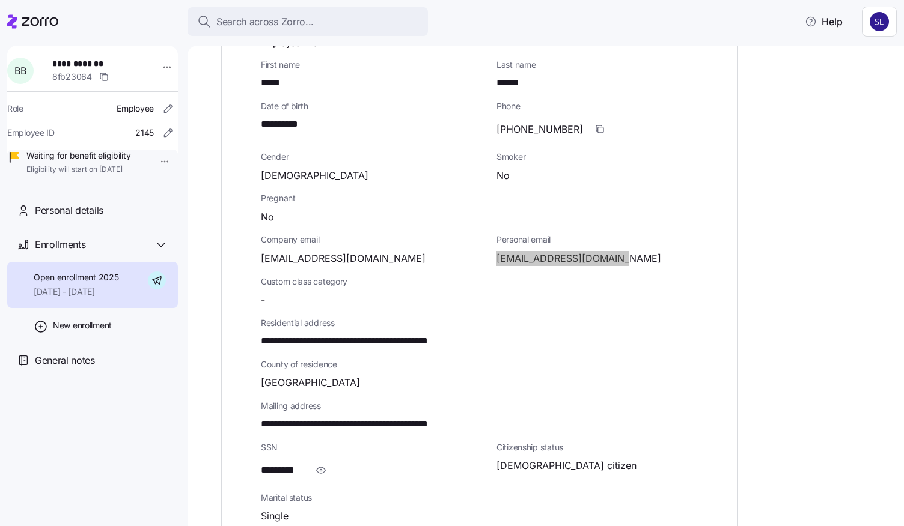
scroll to position [541, 0]
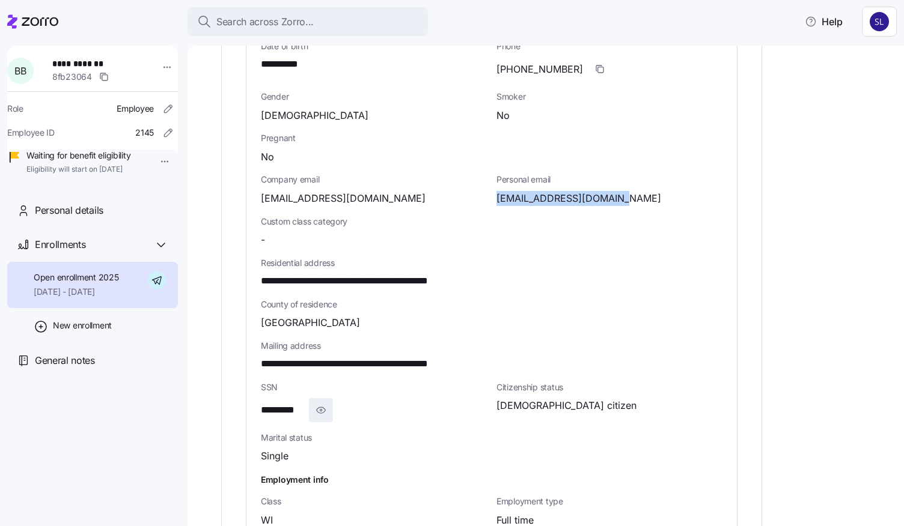
click at [322, 403] on icon "button" at bounding box center [321, 410] width 12 height 14
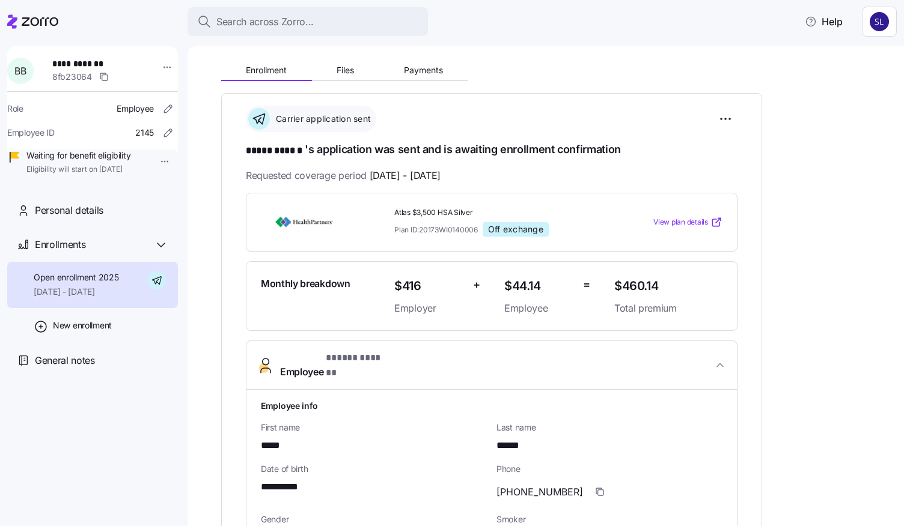
scroll to position [0, 0]
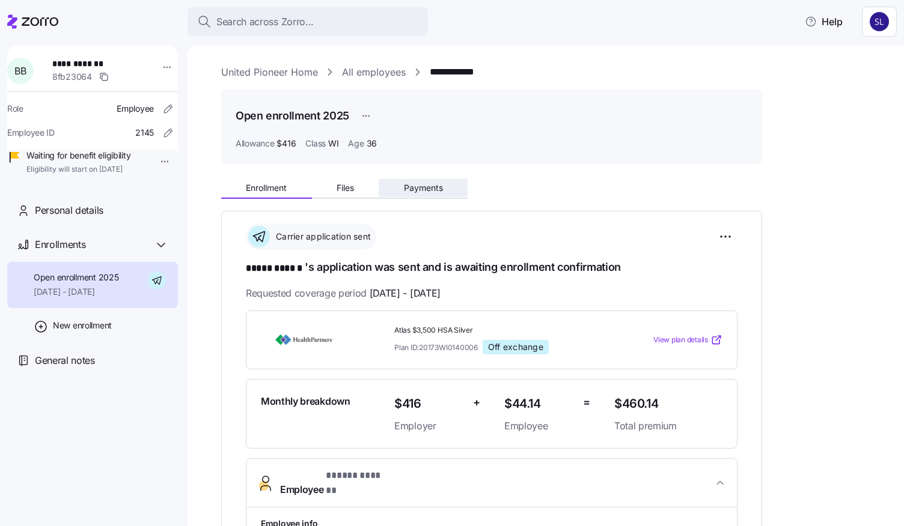
click at [431, 188] on span "Payments" at bounding box center [423, 188] width 39 height 8
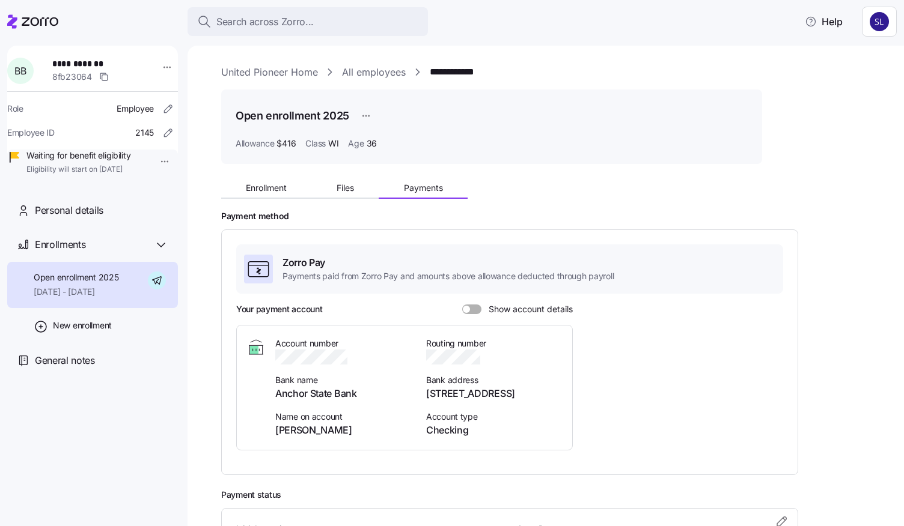
click at [480, 308] on span at bounding box center [476, 310] width 12 height 10
click at [462, 305] on input "Show account details" at bounding box center [462, 305] width 0 height 0
